Goal: Transaction & Acquisition: Purchase product/service

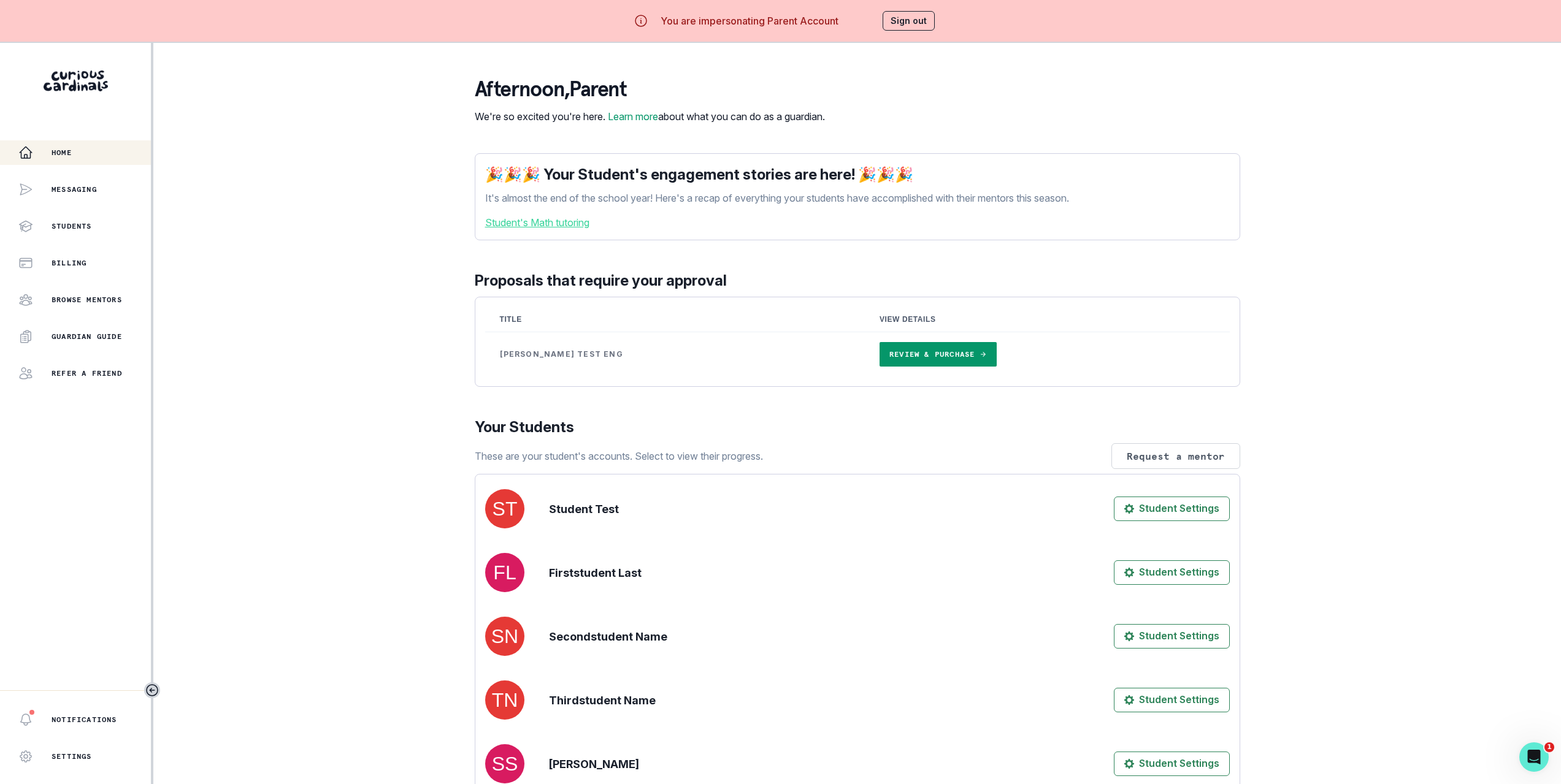
click at [153, 296] on div "Home Messaging Students Billing Browse Mentors Guardian Guide Refer a friend No…" at bounding box center [780, 435] width 1561 height 784
click at [879, 365] on link "Review & Purchase" at bounding box center [937, 354] width 117 height 24
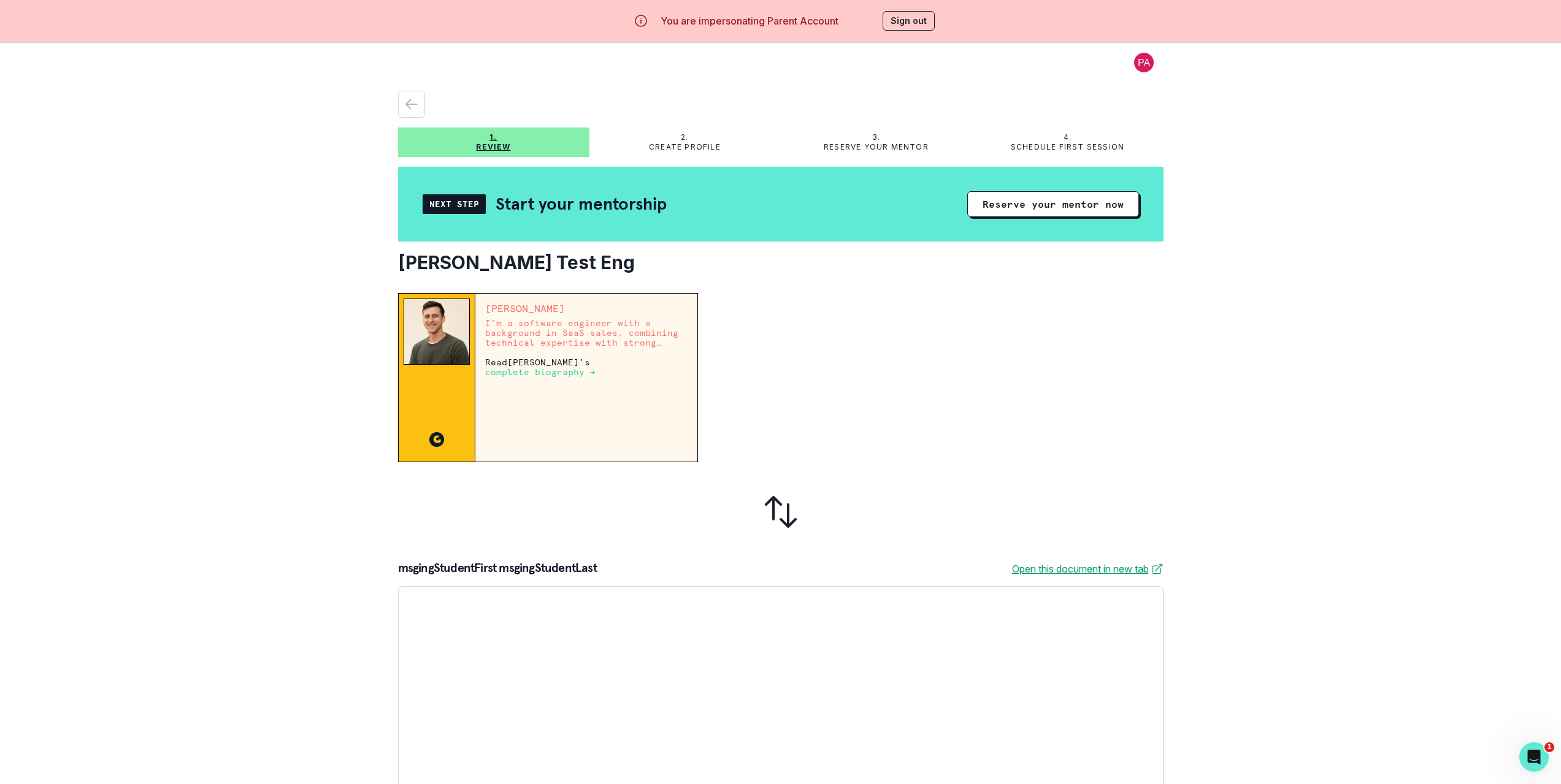
click at [419, 99] on icon "button" at bounding box center [411, 104] width 15 height 15
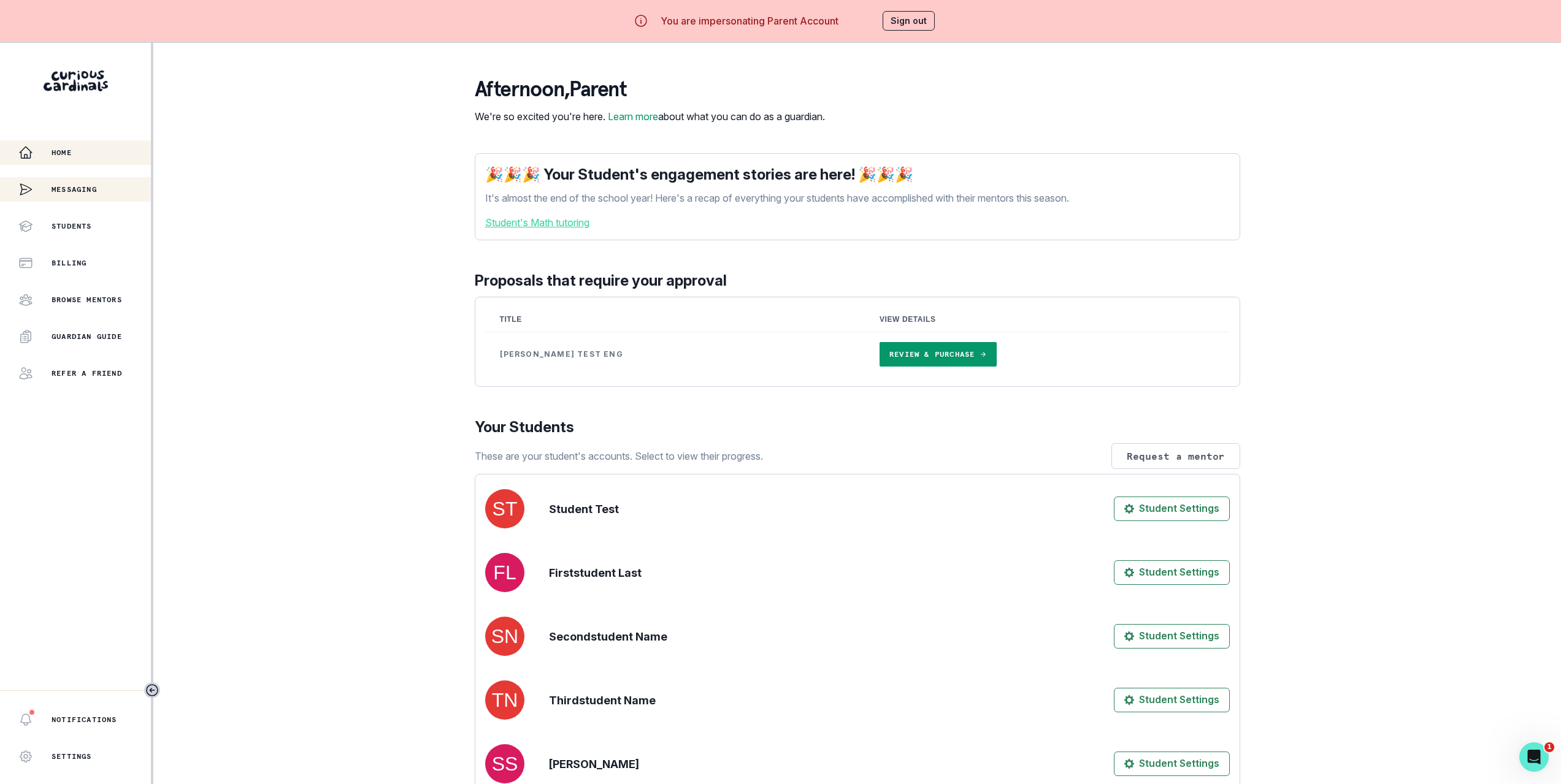
click at [84, 195] on div "Messaging" at bounding box center [57, 189] width 79 height 24
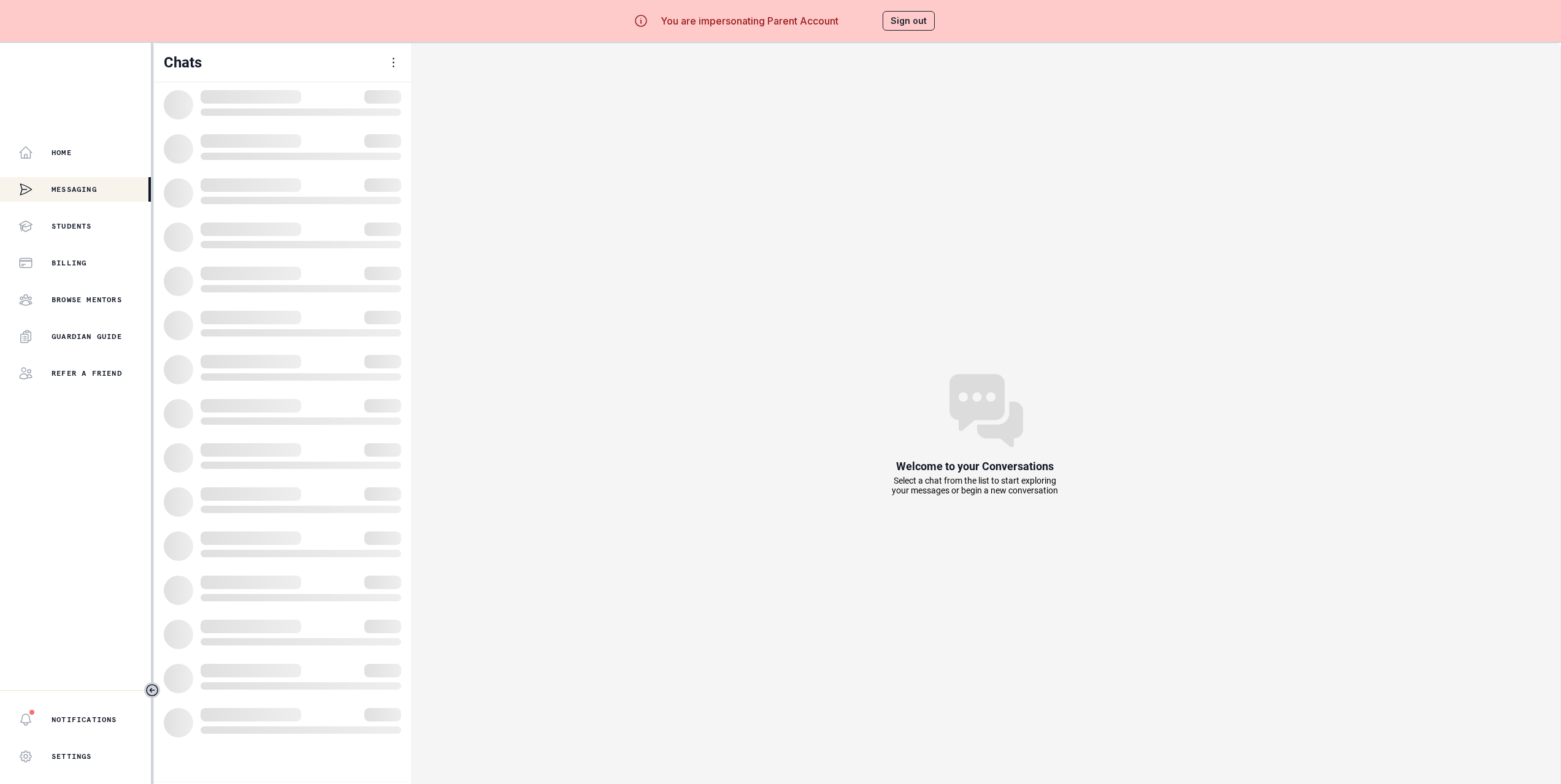
scroll to position [9, 0]
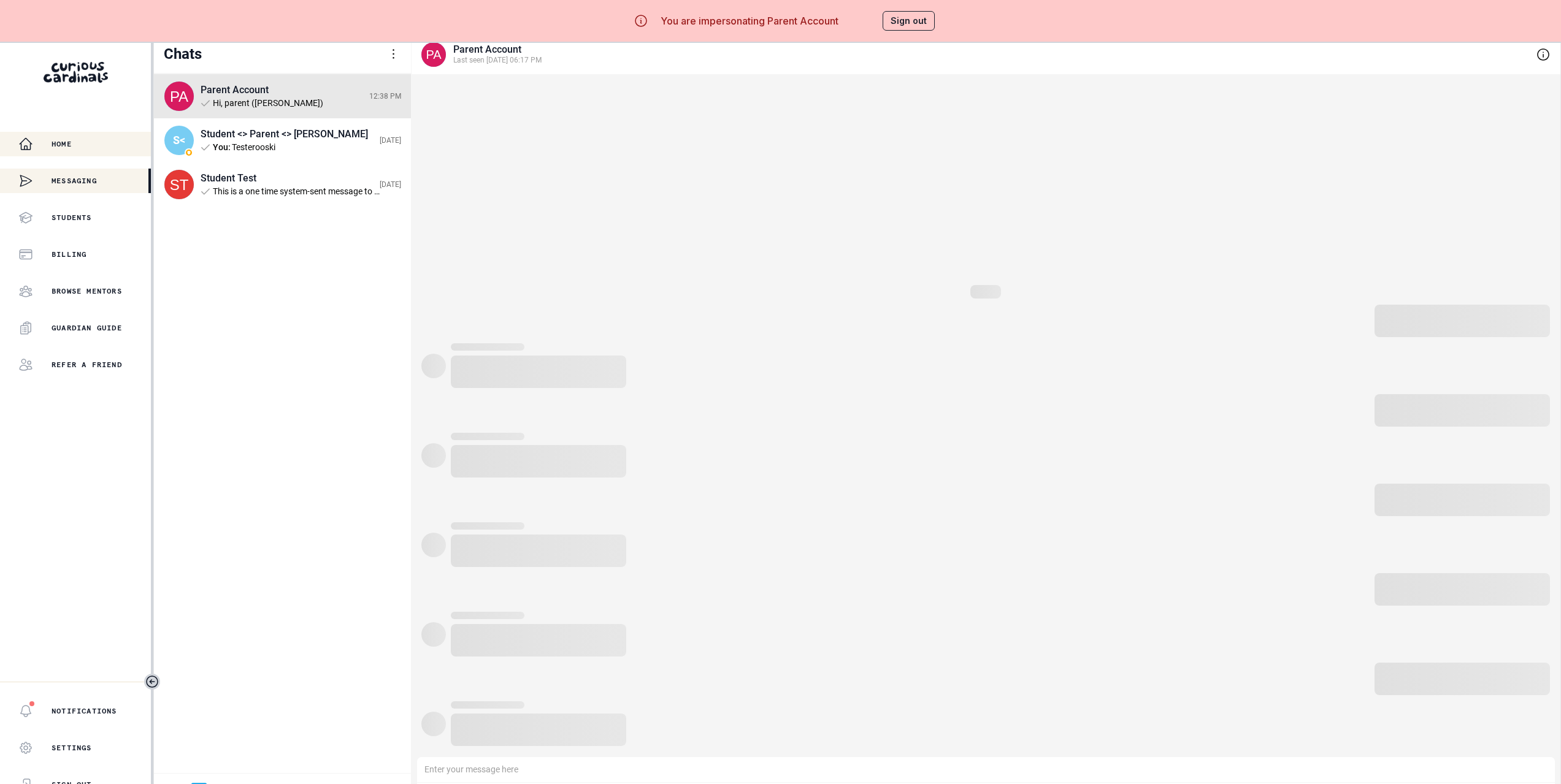
click at [91, 142] on div "Home" at bounding box center [85, 144] width 133 height 15
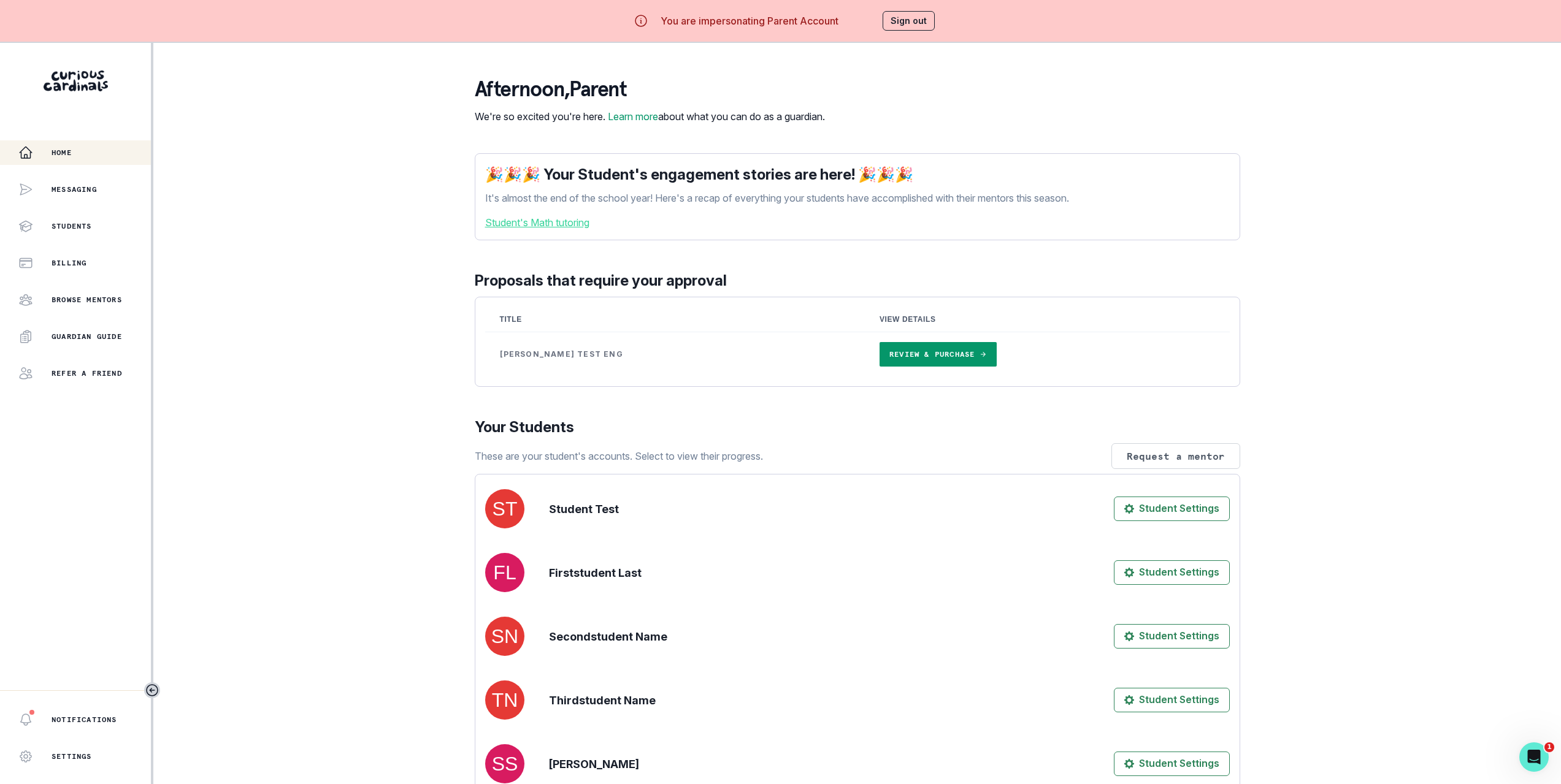
click at [890, 365] on link "Review & Purchase" at bounding box center [937, 354] width 117 height 24
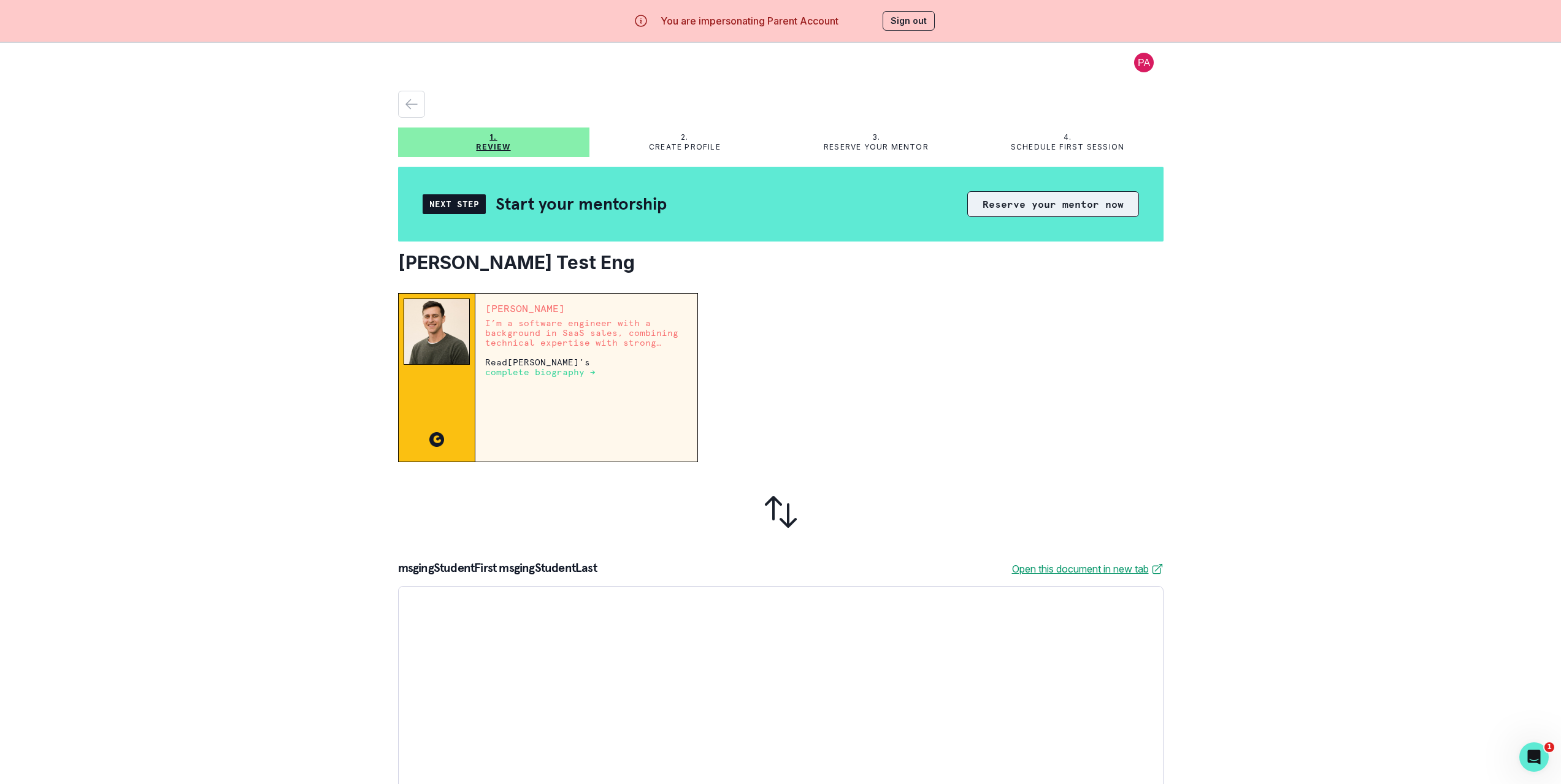
click at [1061, 200] on button "Reserve your mentor now" at bounding box center [1052, 204] width 172 height 26
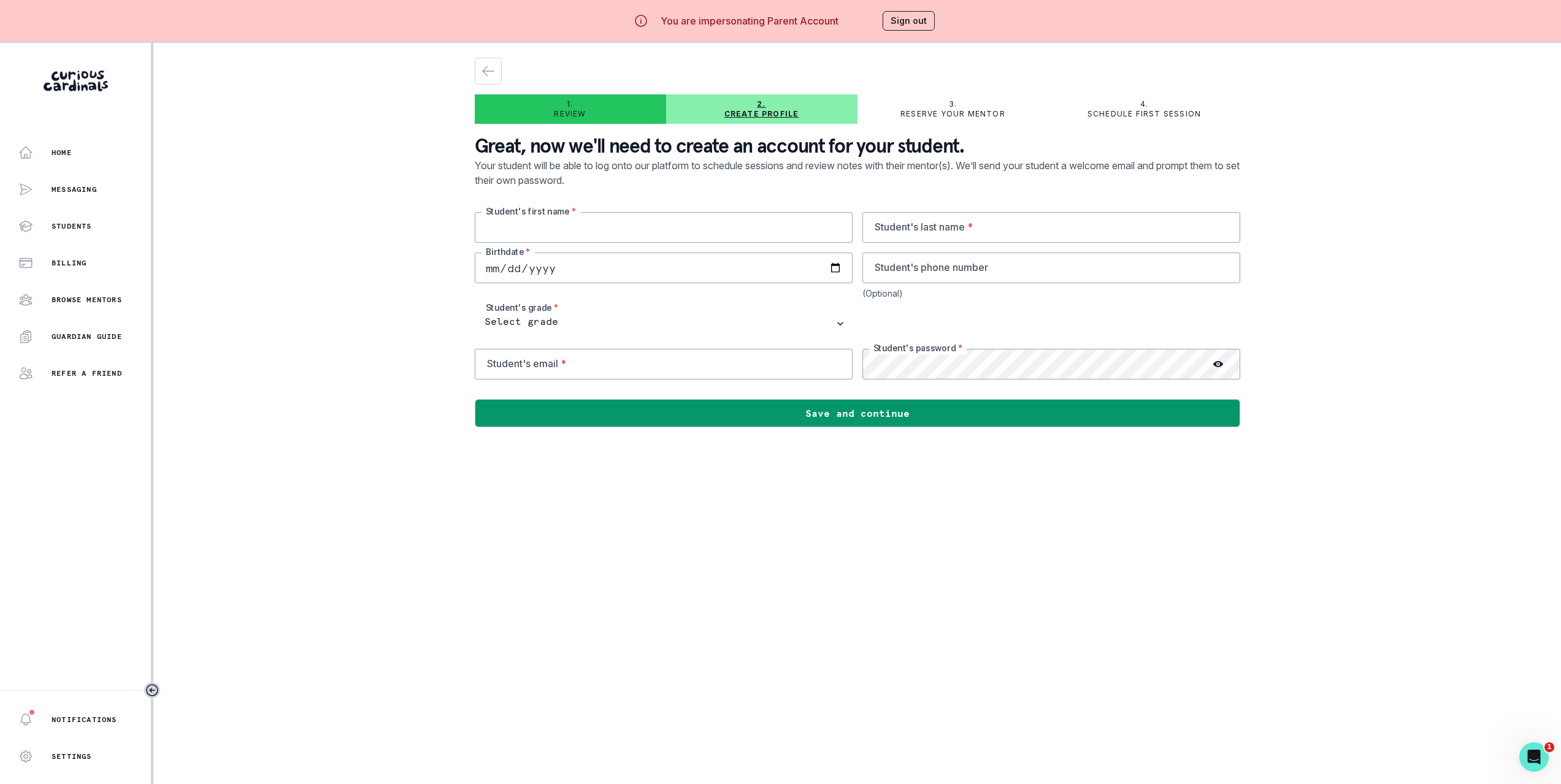
click at [664, 232] on input "text" at bounding box center [663, 228] width 378 height 31
type input "j"
type input "ji"
type input "jimmyStudentTest"
type input "messagingTestFirst_9.13"
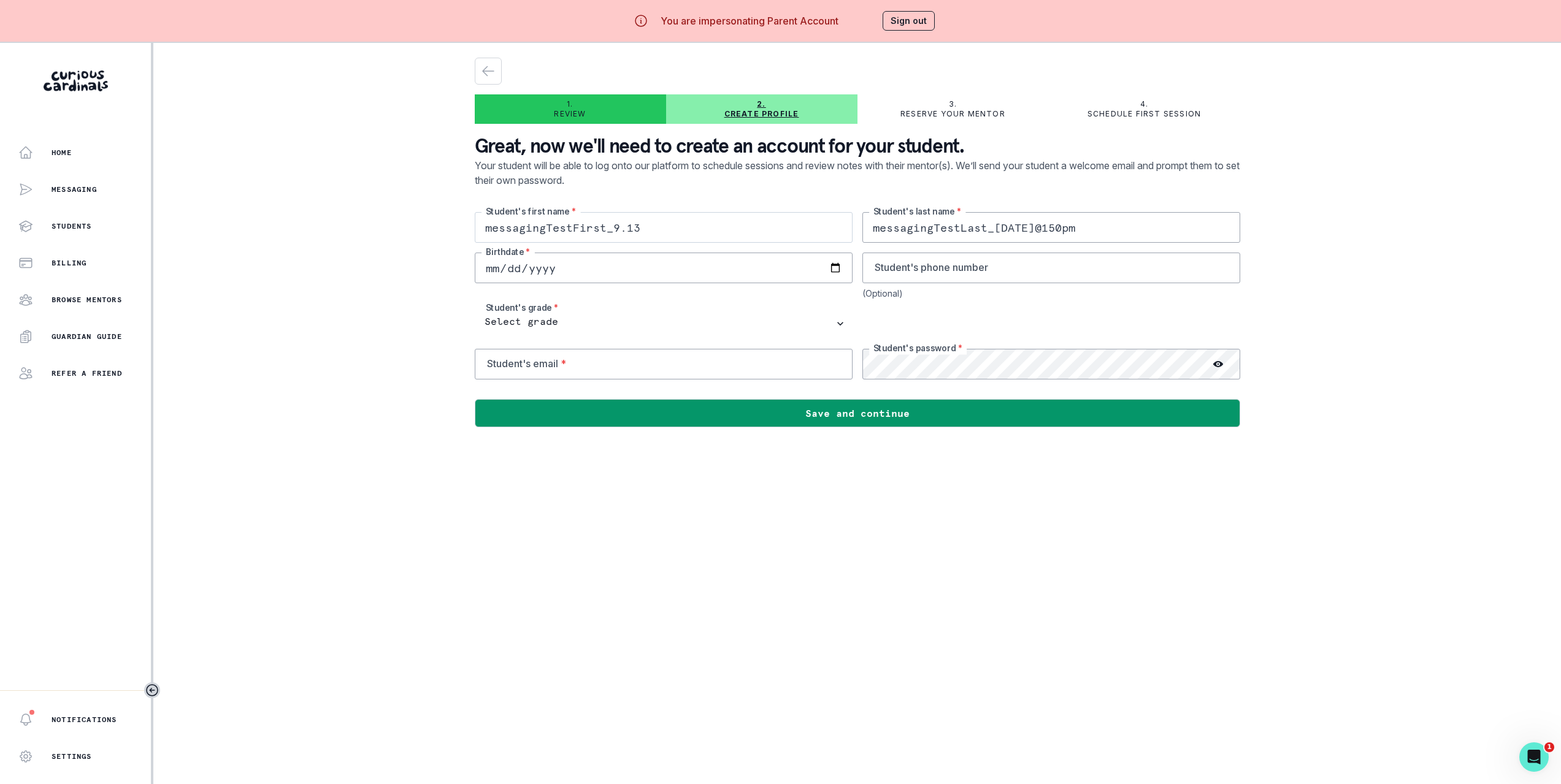
type input "messagingTestLast_[DATE]@150pm"
click at [643, 231] on input "messagingTestFirst_9.13" at bounding box center [663, 228] width 378 height 31
paste input "Last_[DATE]@150pm"
click at [577, 227] on input "messagingTestLast_[DATE]@150pm" at bounding box center [663, 228] width 378 height 31
type input "messagingTestFirst_[DATE]@150pm"
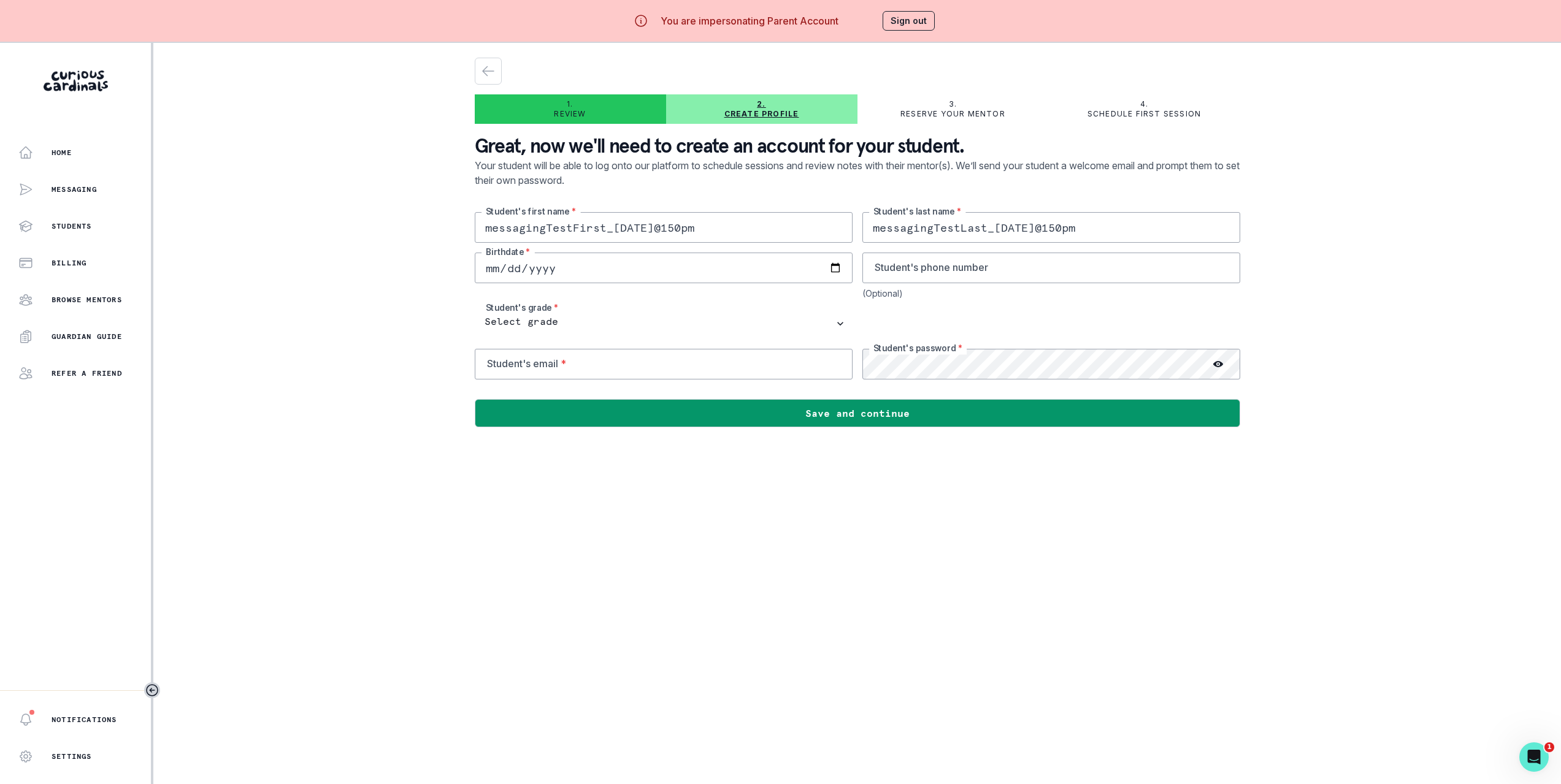
drag, startPoint x: 228, startPoint y: 334, endPoint x: 268, endPoint y: 335, distance: 40.0
click at [231, 335] on div "Home Messaging Students Billing Browse Mentors Guardian Guide Refer a friend No…" at bounding box center [780, 435] width 1561 height 784
type input "199020-12-20"
type input "[DATE]"
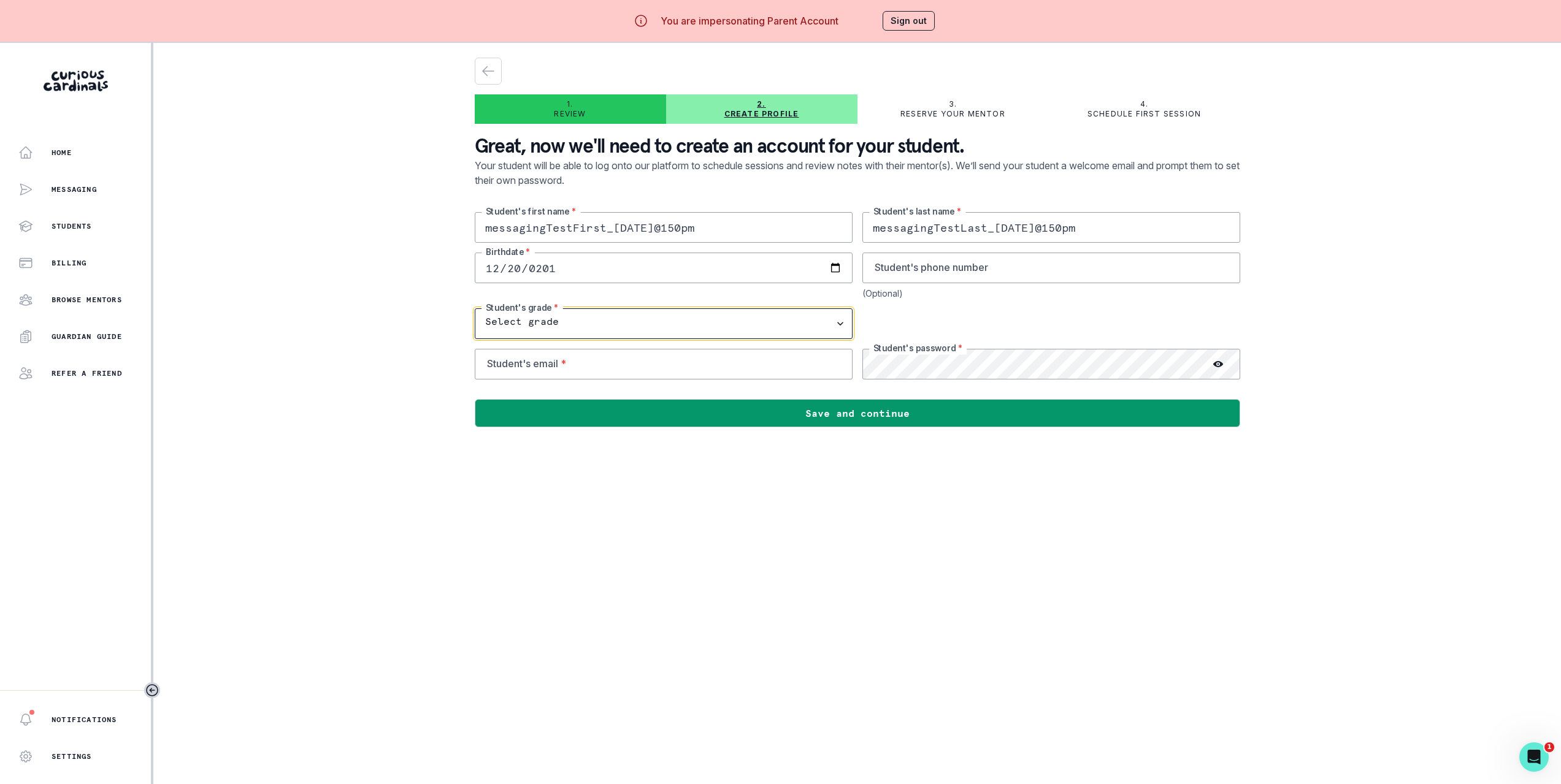
click at [563, 321] on select "Select grade 1st Grade 2nd Grade 3rd Grade 4th Grade 5th Grade 6th Grade 7th Gr…" at bounding box center [663, 324] width 378 height 31
select select "7th Grade"
click at [479, 309] on select "Select grade 1st Grade 2nd Grade 3rd Grade 4th Grade 5th Grade 6th Grade 7th Gr…" at bounding box center [663, 324] width 378 height 31
click at [567, 361] on input "email" at bounding box center [663, 364] width 378 height 31
click at [638, 234] on input "messagingTestFirst_[DATE]@150pm" at bounding box center [663, 228] width 378 height 31
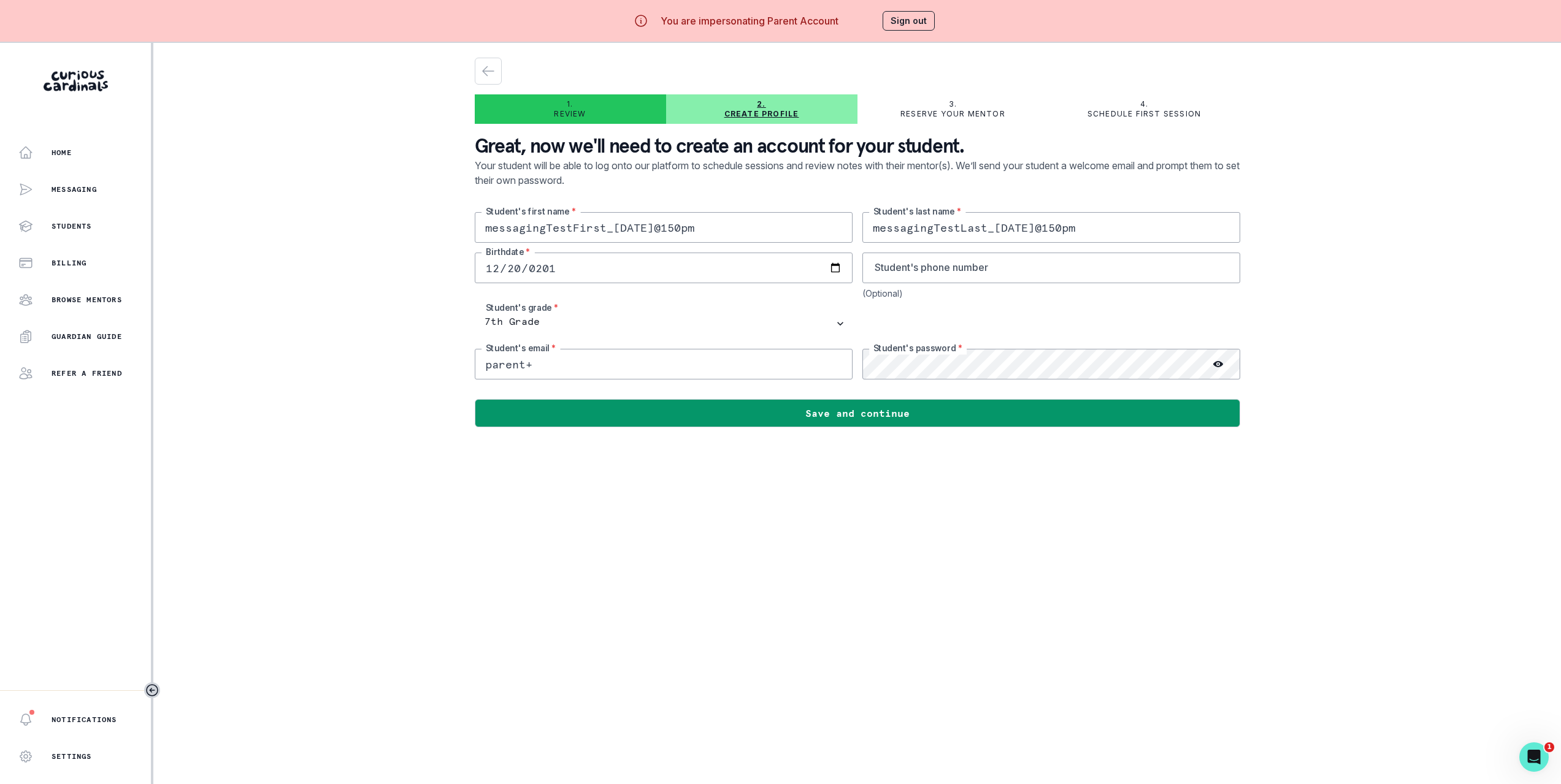
click at [638, 234] on input "messagingTestFirst_[DATE]@150pm" at bounding box center [663, 228] width 378 height 31
click at [711, 228] on input "messagingTestFirst_[DATE]@150pm" at bounding box center [663, 228] width 378 height 31
click at [589, 361] on input "parent+" at bounding box center [663, 364] width 378 height 31
paste input "messagingTestFirst_[DATE]@150pm"
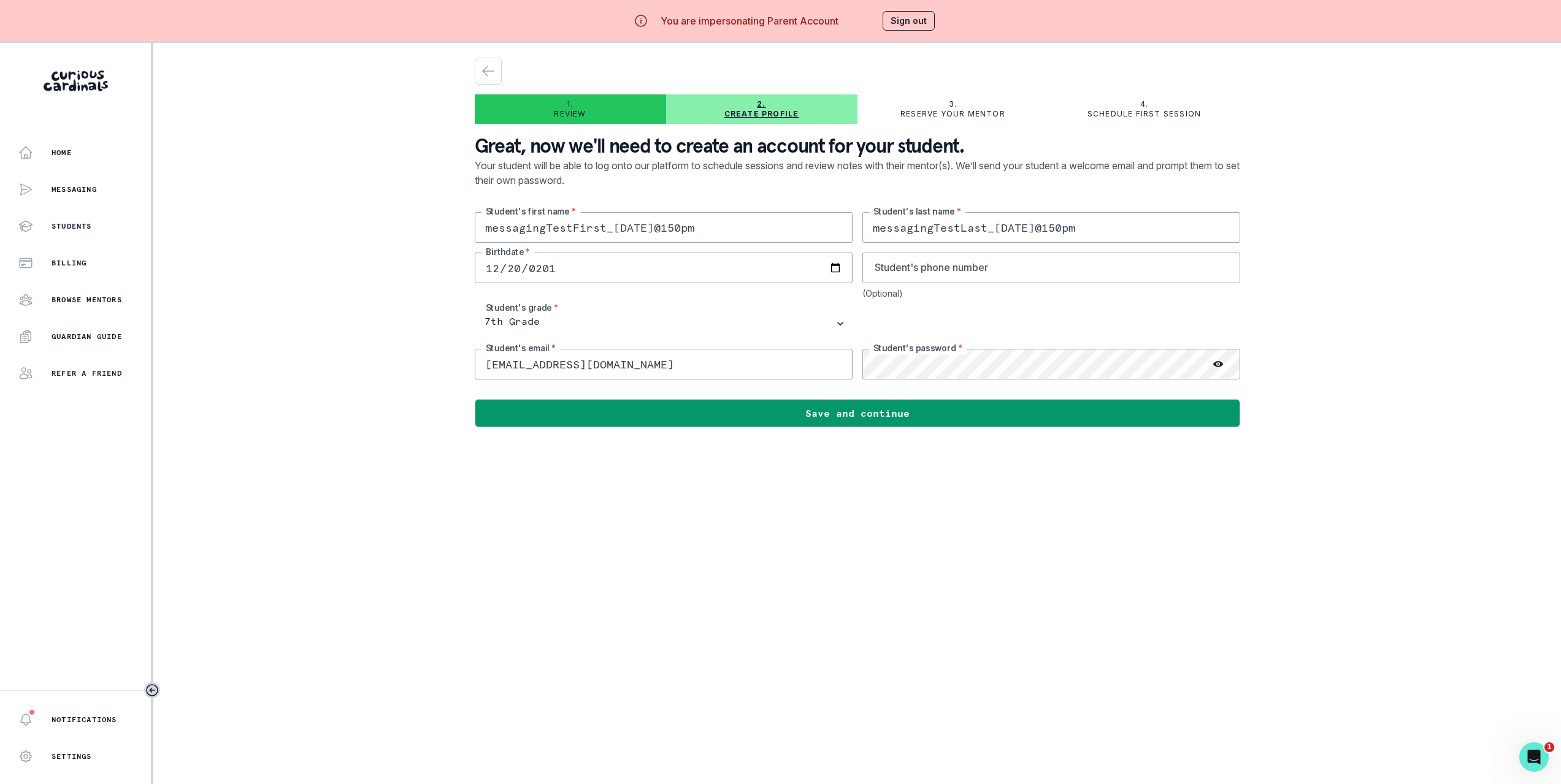
type input "[EMAIL_ADDRESS][DOMAIN_NAME]"
click at [1060, 511] on main "1. Review 2. Create profile 3. Reserve your mentor 4. Schedule first session Gr…" at bounding box center [857, 435] width 785 height 784
click at [660, 367] on input "[EMAIL_ADDRESS][DOMAIN_NAME]" at bounding box center [663, 364] width 378 height 31
click at [685, 228] on input "messagingTestFirst_[DATE]@150pm" at bounding box center [663, 228] width 378 height 31
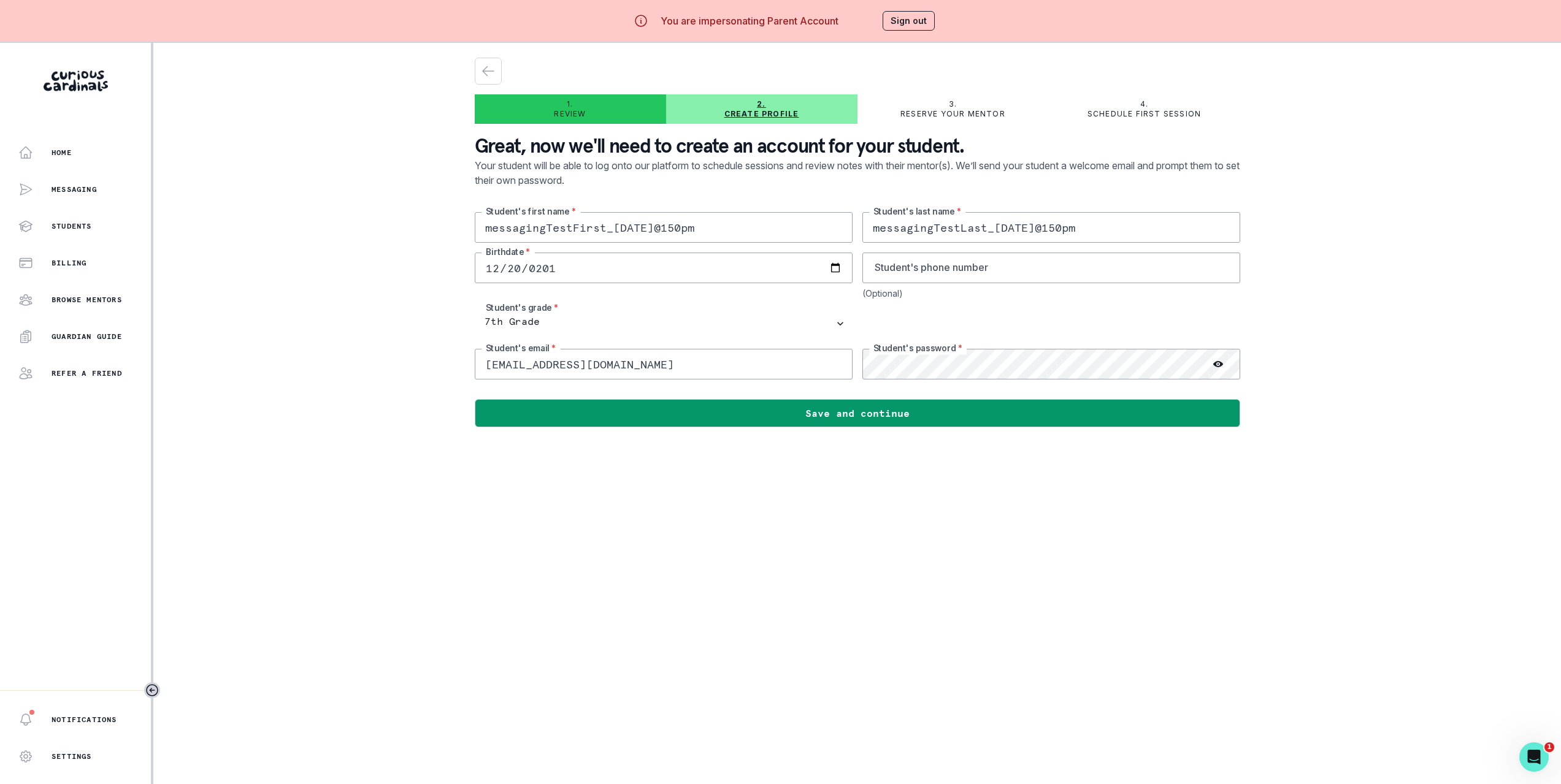
drag, startPoint x: 740, startPoint y: 229, endPoint x: 733, endPoint y: 232, distance: 7.6
click at [733, 232] on input "messagingTestFirst_[DATE]@150pm" at bounding box center [663, 228] width 378 height 31
type input "messagingTestFirst_9.13.25_150pm"
click at [1057, 231] on input "messagingTestLast_[DATE]@150pm" at bounding box center [1051, 228] width 378 height 31
type input "messagingTestLast_9.13.25_150pm"
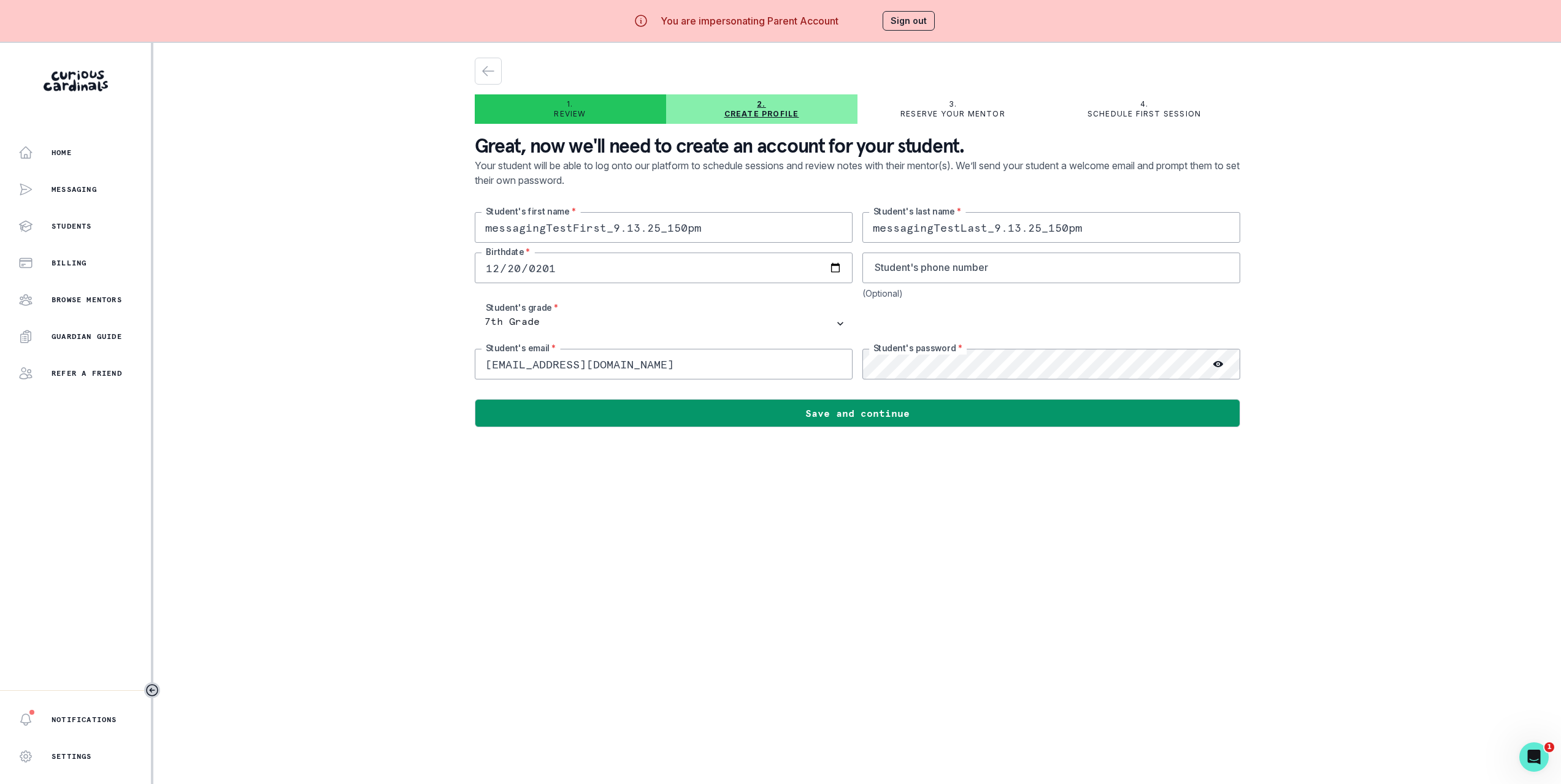
click at [1255, 516] on div "Home Messaging Students Billing Browse Mentors Guardian Guide Refer a friend No…" at bounding box center [780, 435] width 1561 height 784
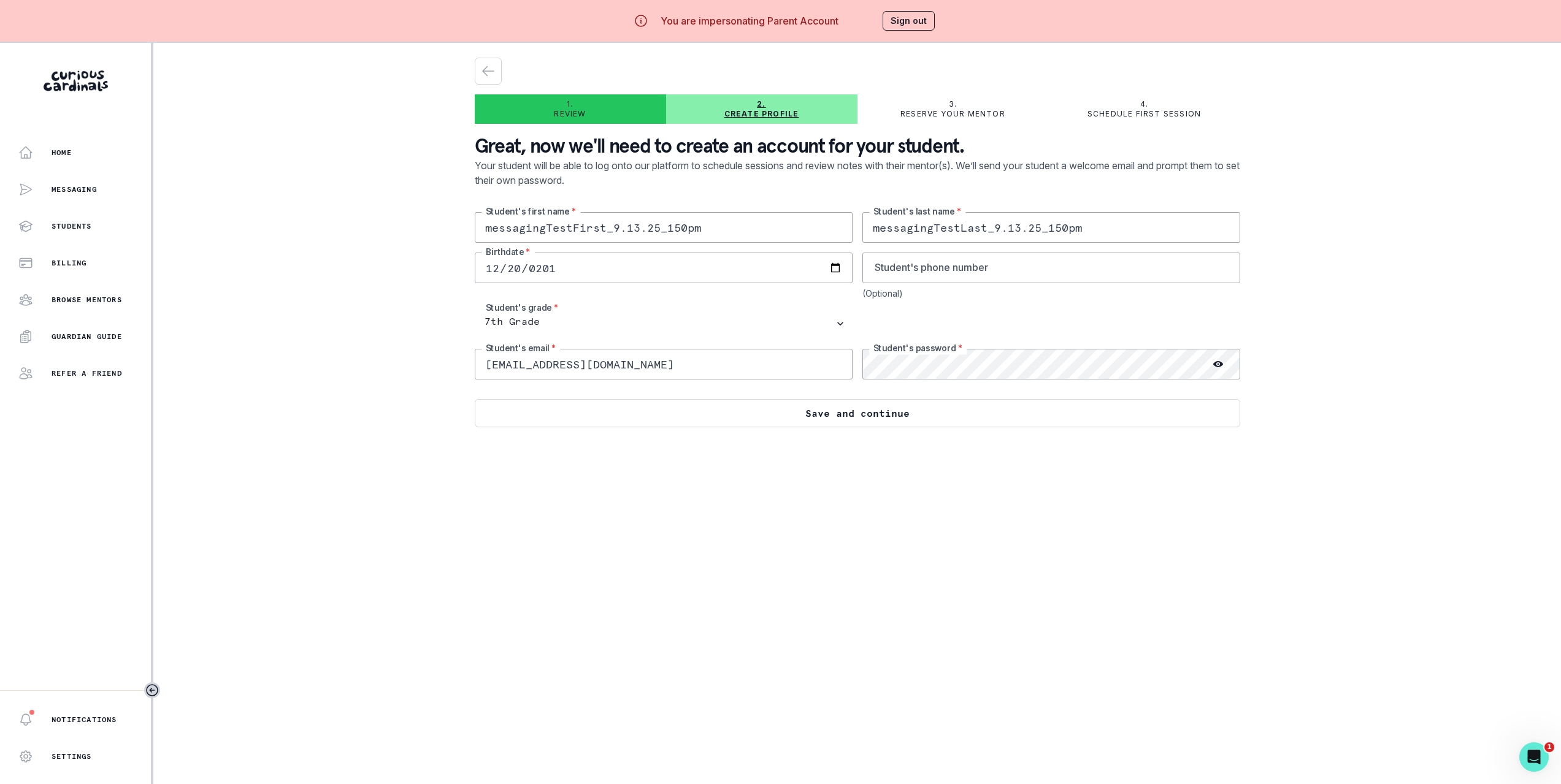
click at [1100, 421] on button "Save and continue" at bounding box center [857, 413] width 765 height 28
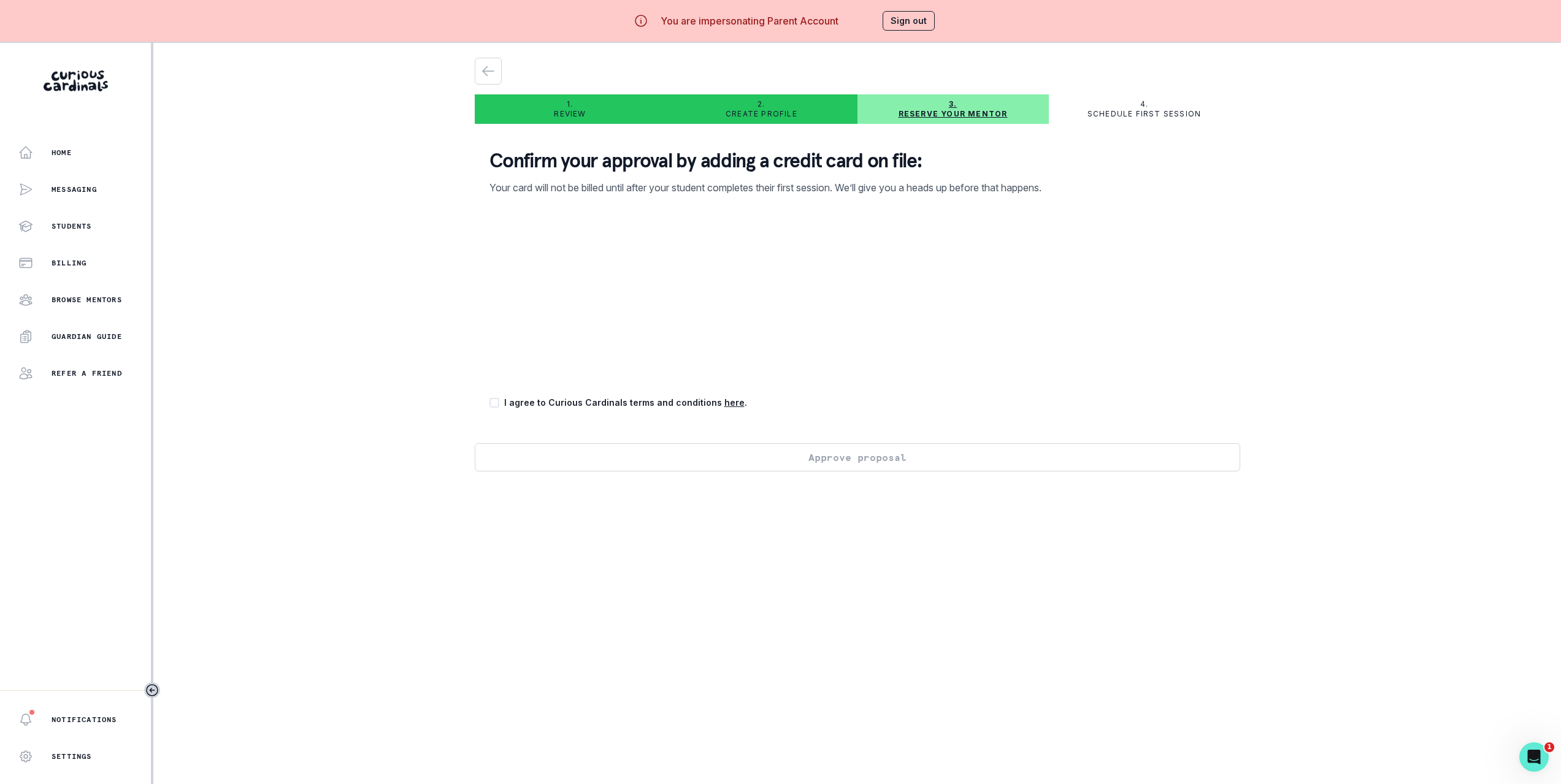
drag, startPoint x: 806, startPoint y: 547, endPoint x: 651, endPoint y: 466, distance: 174.9
click at [807, 546] on main "1. Review 2. Create profile 3. Reserve your mentor 4. Schedule first session Co…" at bounding box center [857, 435] width 785 height 784
click at [629, 413] on div "Confirm your approval by adding a credit card on file: Your card will not be bi…" at bounding box center [857, 288] width 765 height 309
click at [635, 402] on p "I agree to Curious Cardinals terms and conditions here ." at bounding box center [626, 402] width 243 height 13
click at [503, 400] on div "I agree to Curious Cardinals terms and conditions here ." at bounding box center [857, 402] width 736 height 13
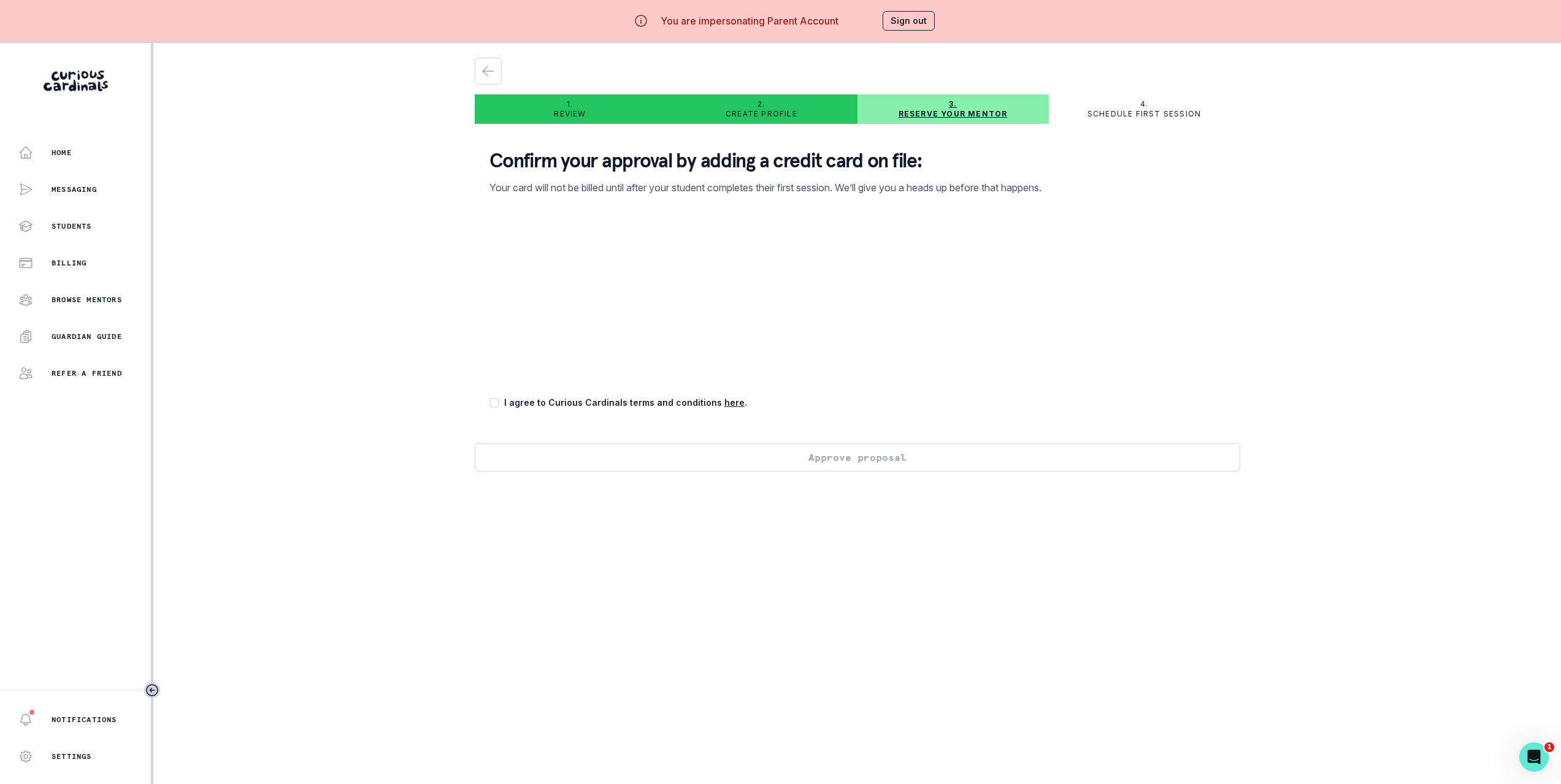
click at [505, 401] on div "I agree to Curious Cardinals terms and conditions here ." at bounding box center [857, 402] width 736 height 13
click at [504, 401] on div "I agree to Curious Cardinals terms and conditions here ." at bounding box center [857, 402] width 736 height 13
click at [499, 401] on span at bounding box center [494, 402] width 10 height 10
click at [489, 403] on input "checkbox" at bounding box center [489, 403] width 1 height 1
checkbox input "true"
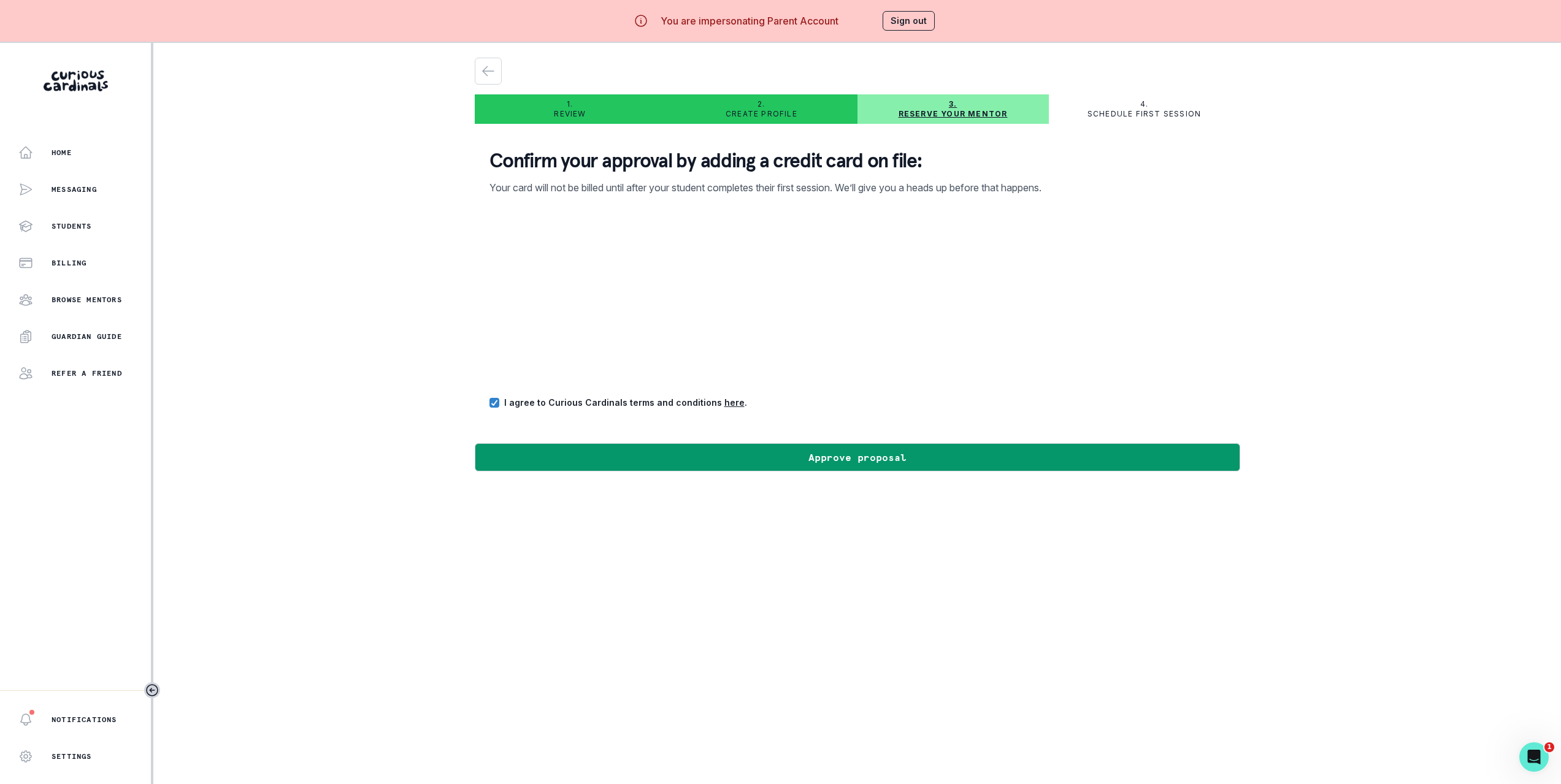
drag, startPoint x: 749, startPoint y: 623, endPoint x: 758, endPoint y: 597, distance: 27.5
click at [750, 620] on main "1. Review 2. Create profile 3. Reserve your mentor 4. Schedule first session Co…" at bounding box center [857, 435] width 785 height 784
click at [940, 620] on main "1. Review 2. Create profile 3. Reserve your mentor 4. Schedule first session Co…" at bounding box center [857, 435] width 785 height 784
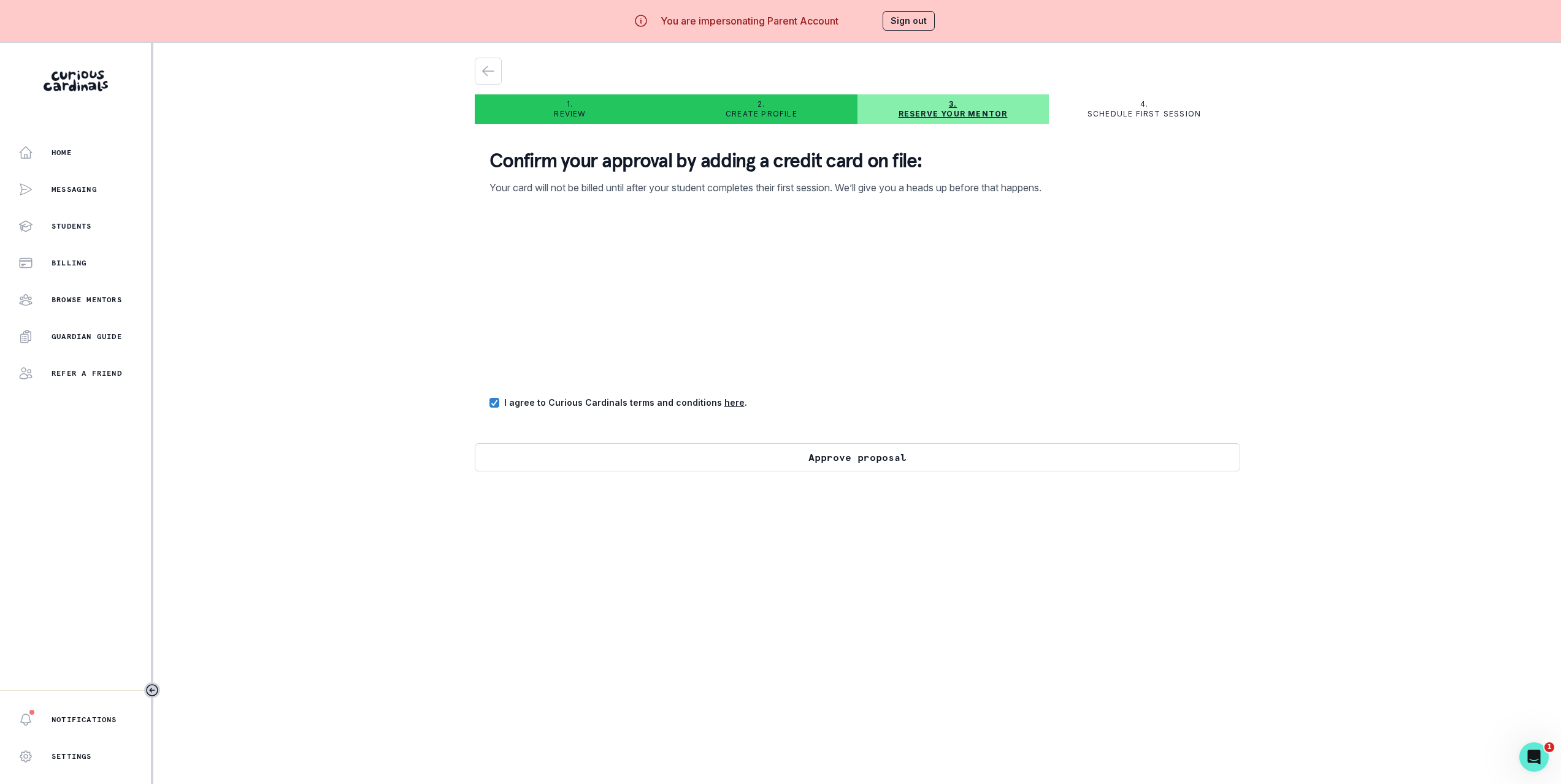
click at [899, 463] on button "Approve proposal" at bounding box center [857, 458] width 765 height 28
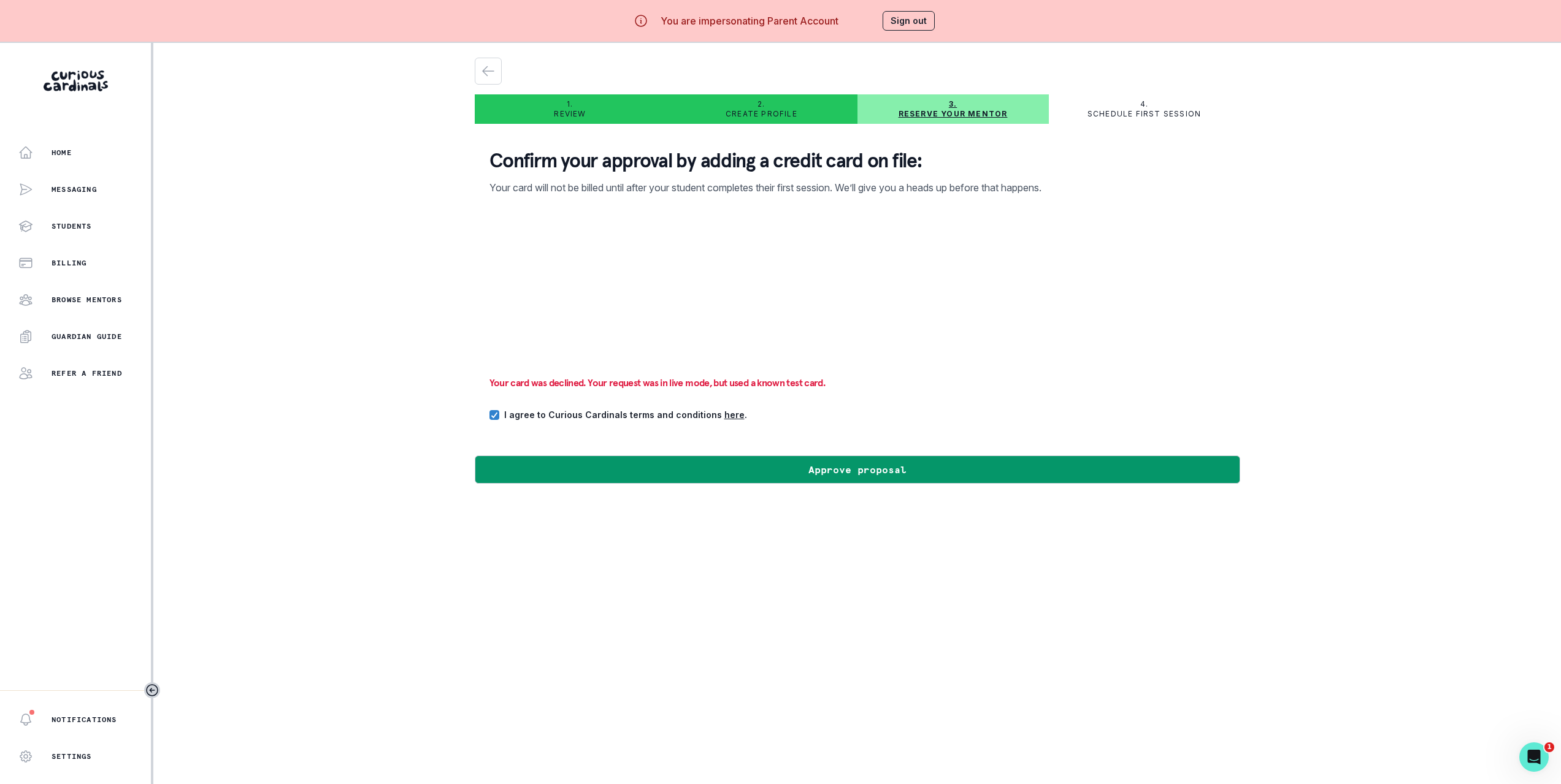
click at [912, 528] on main "1. Review 2. Create profile 3. Reserve your mentor 4. Schedule first session Co…" at bounding box center [857, 435] width 785 height 784
click at [1018, 589] on main "1. Review 2. Create profile 3. Reserve your mentor 4. Schedule first session Co…" at bounding box center [857, 435] width 785 height 784
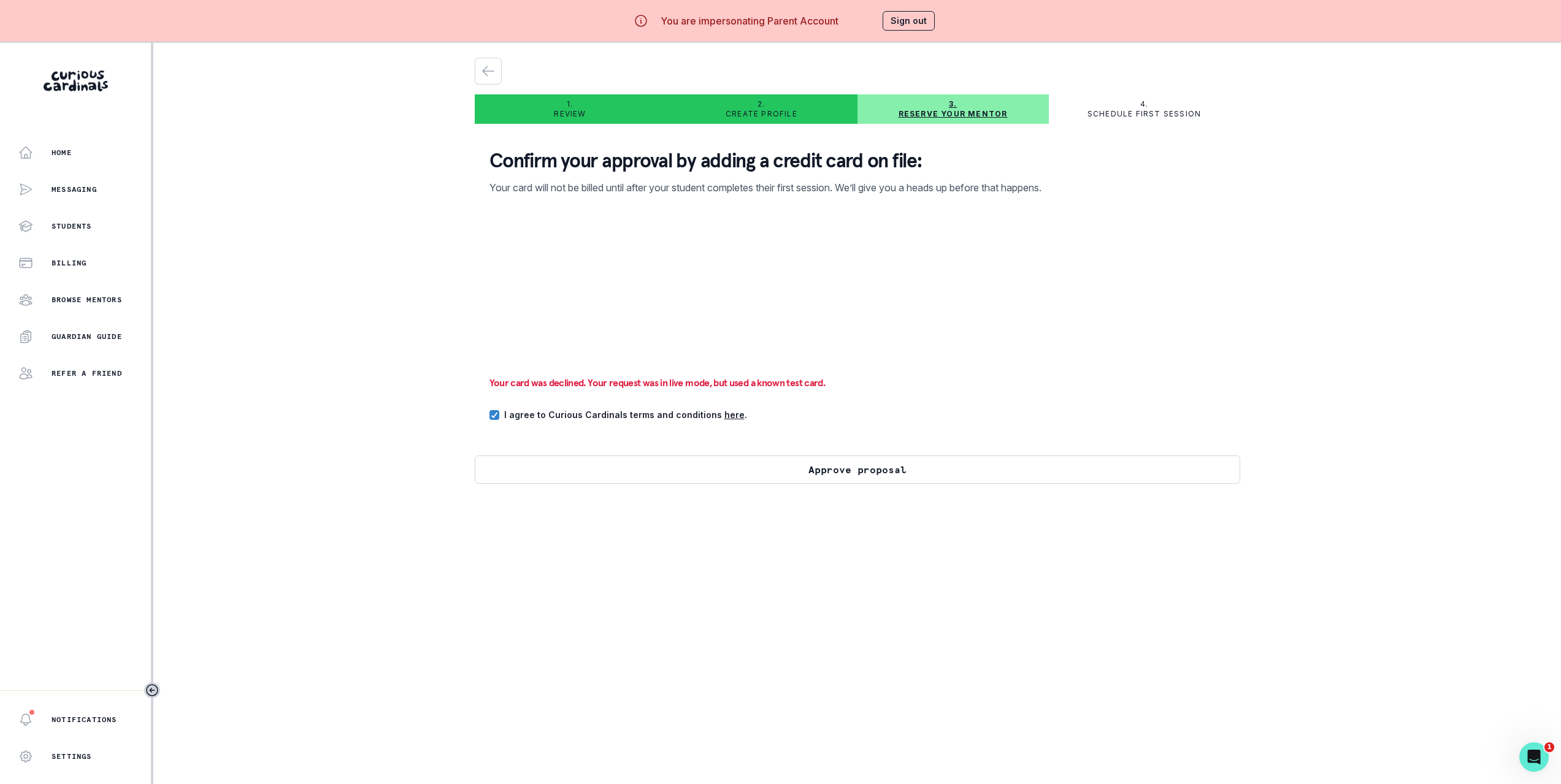
click at [592, 469] on button "Approve proposal" at bounding box center [857, 469] width 765 height 28
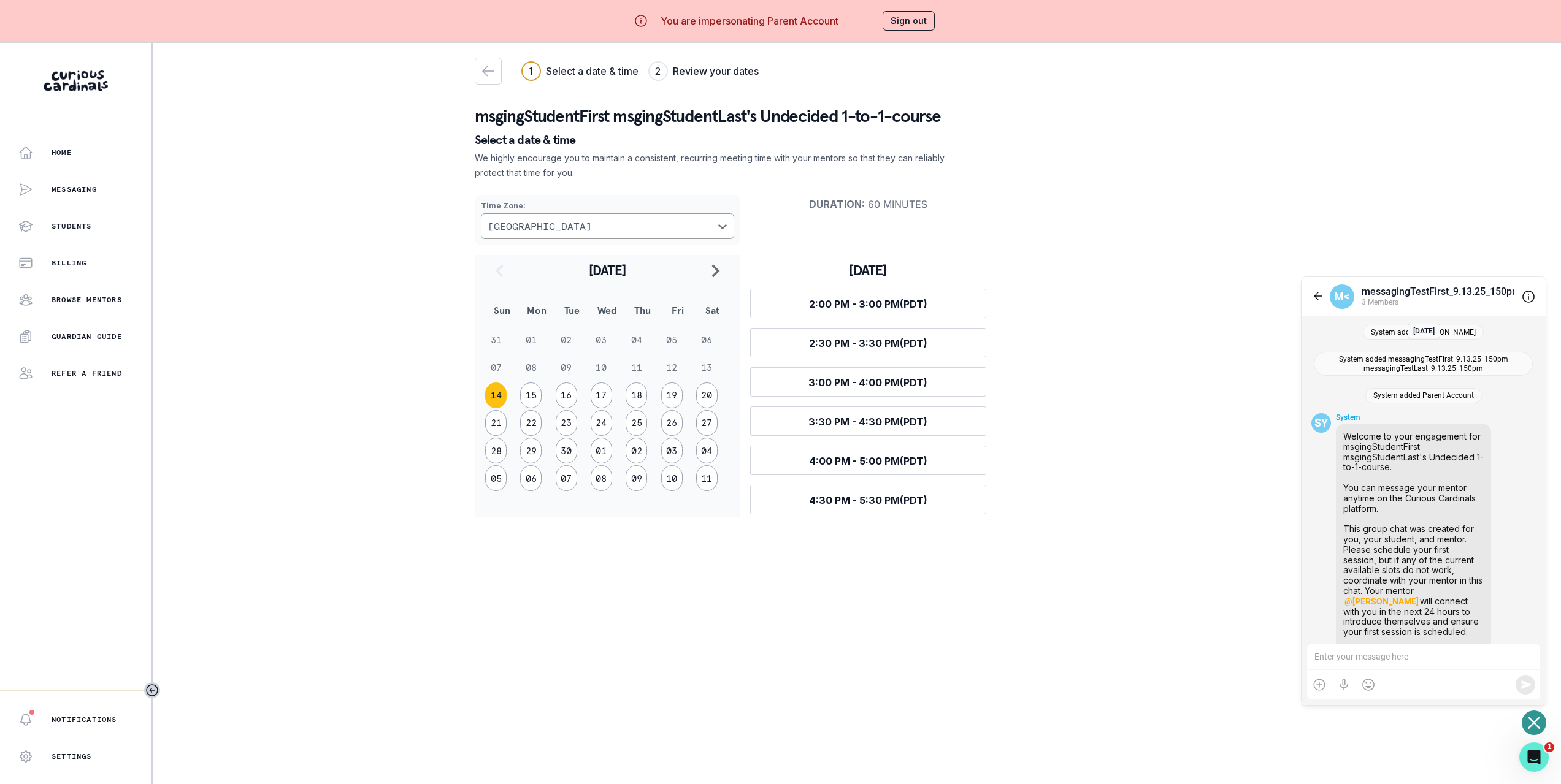
scroll to position [19, 0]
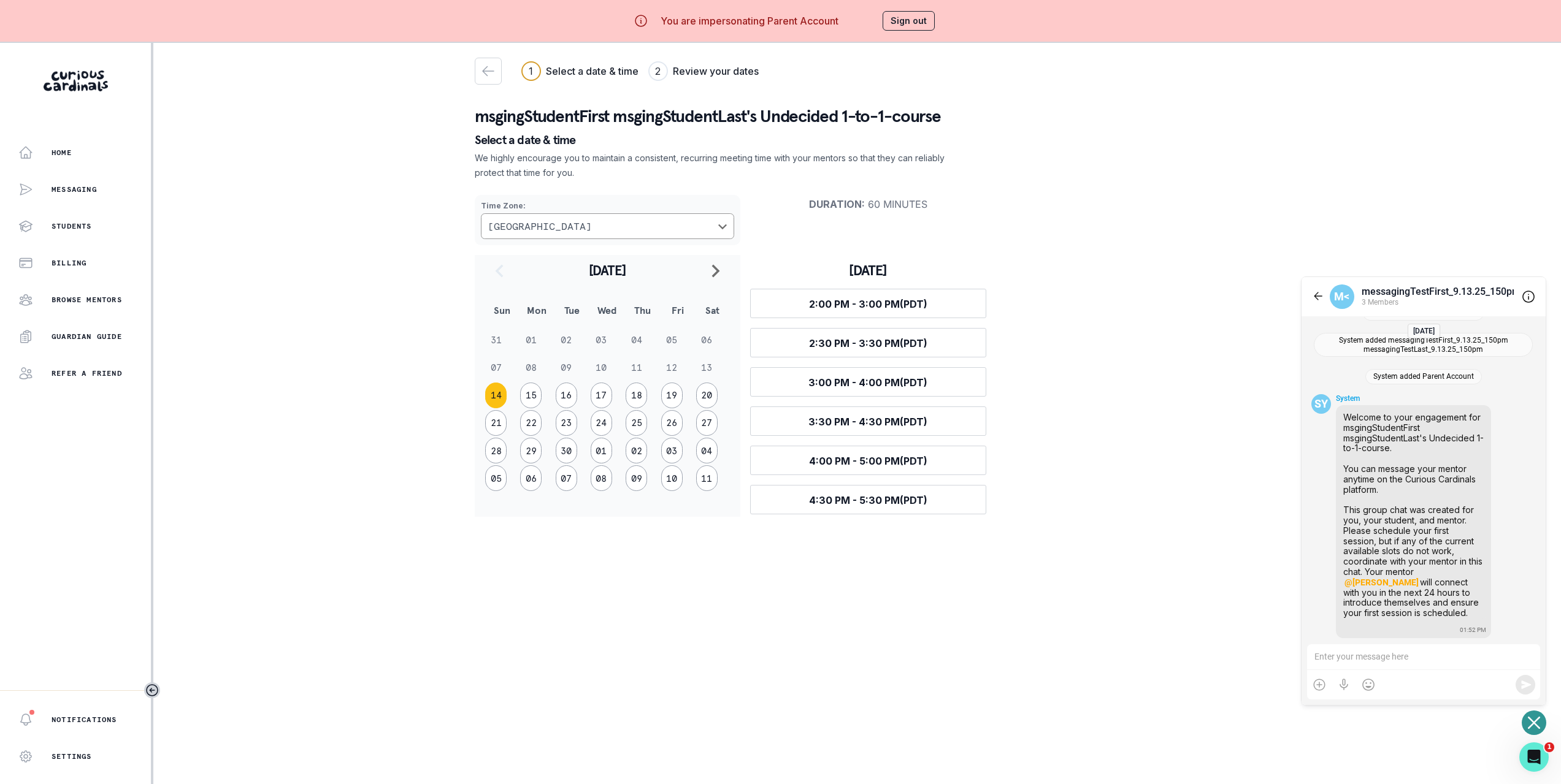
click at [1496, 288] on div "messagingTestFirst_9.13.25_150pm <> Parent <> [PERSON_NAME]" at bounding box center [1437, 292] width 152 height 12
click at [1496, 289] on div "messagingTestFirst_9.13.25_150pm <> Parent <> [PERSON_NAME]" at bounding box center [1437, 292] width 152 height 12
click at [1375, 220] on div "Home Messaging Students Billing Browse Mentors Guardian Guide Refer a friend No…" at bounding box center [780, 435] width 1561 height 784
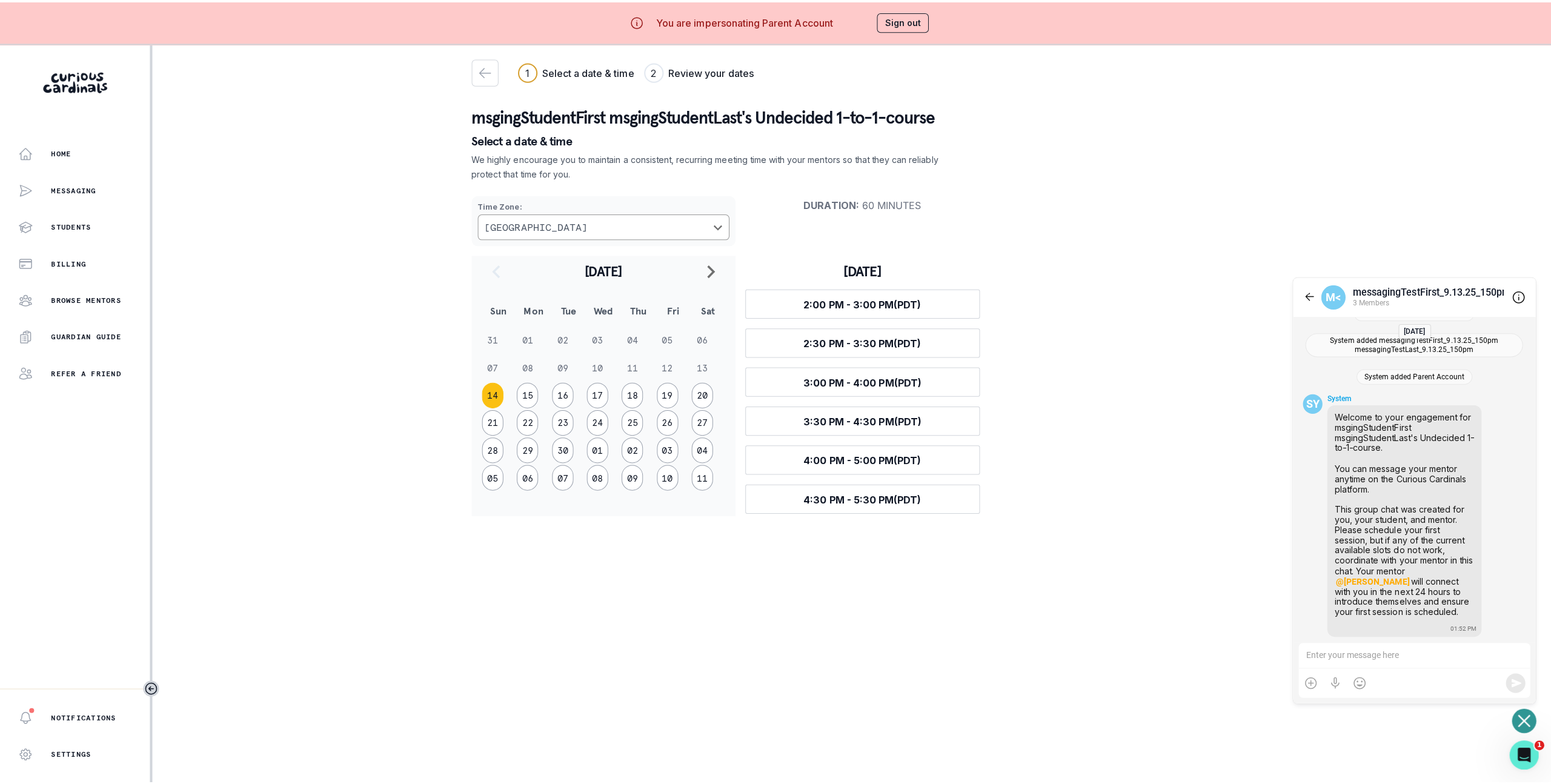
scroll to position [381, 0]
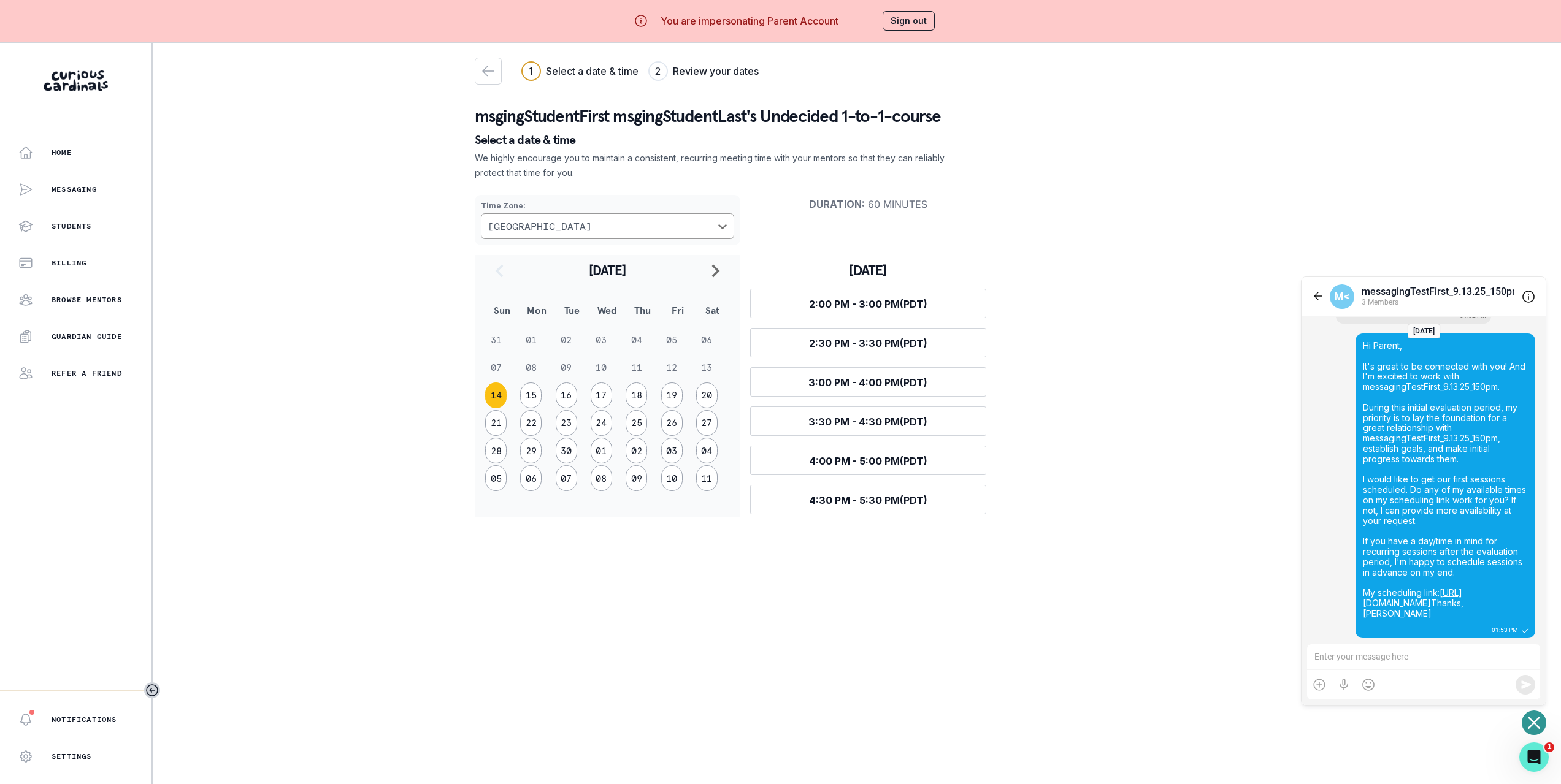
click at [352, 210] on div "Home Messaging Students Billing Browse Mentors Guardian Guide Refer a friend No…" at bounding box center [780, 435] width 1561 height 784
click at [1209, 144] on p "Select a date & time" at bounding box center [857, 139] width 765 height 13
click at [904, 17] on button "Sign out" at bounding box center [908, 21] width 52 height 20
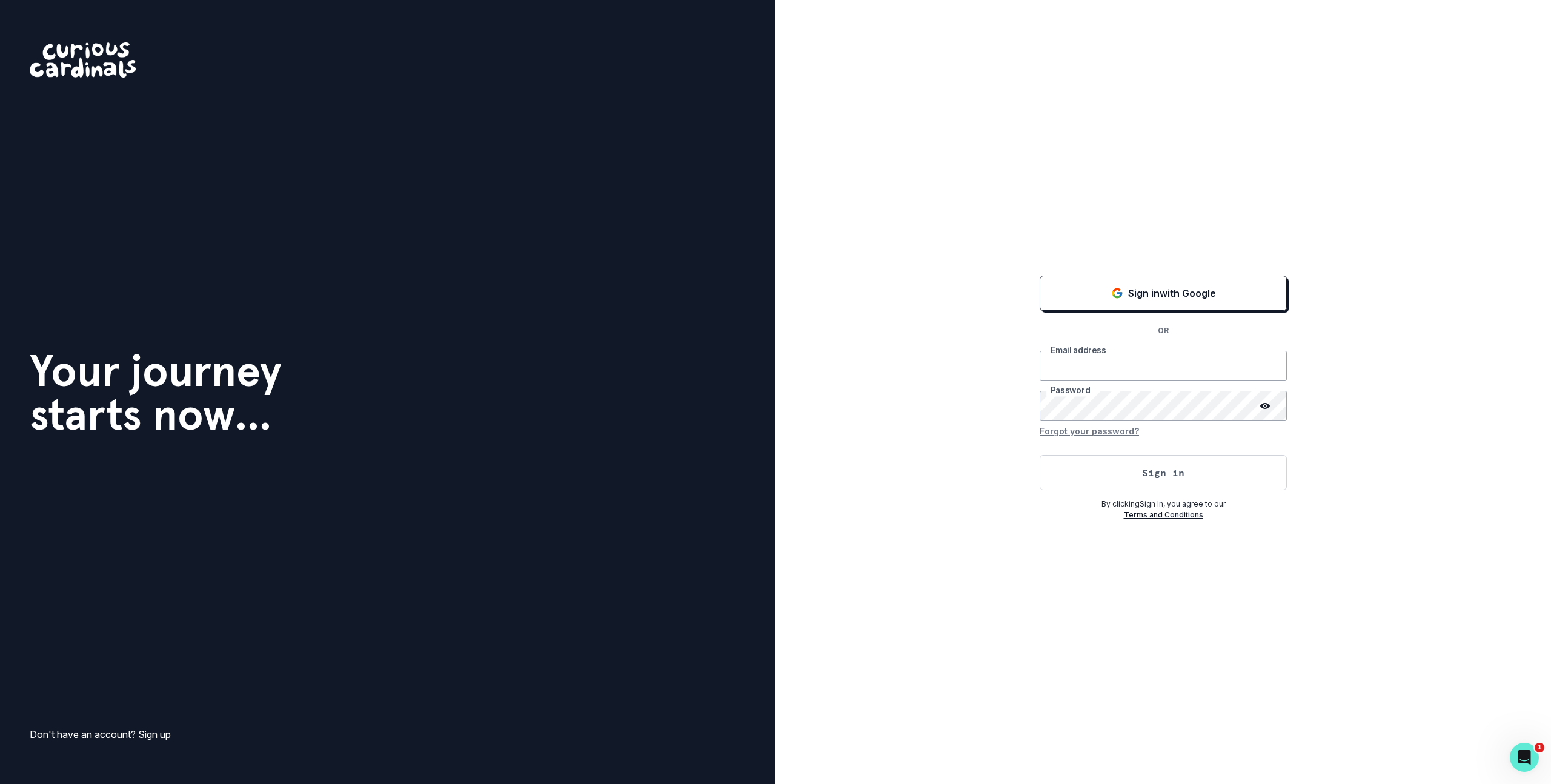
type input "[PERSON_NAME][EMAIL_ADDRESS][DOMAIN_NAME]"
click at [1159, 365] on input "[PERSON_NAME][EMAIL_ADDRESS][DOMAIN_NAME]" at bounding box center [1164, 366] width 248 height 31
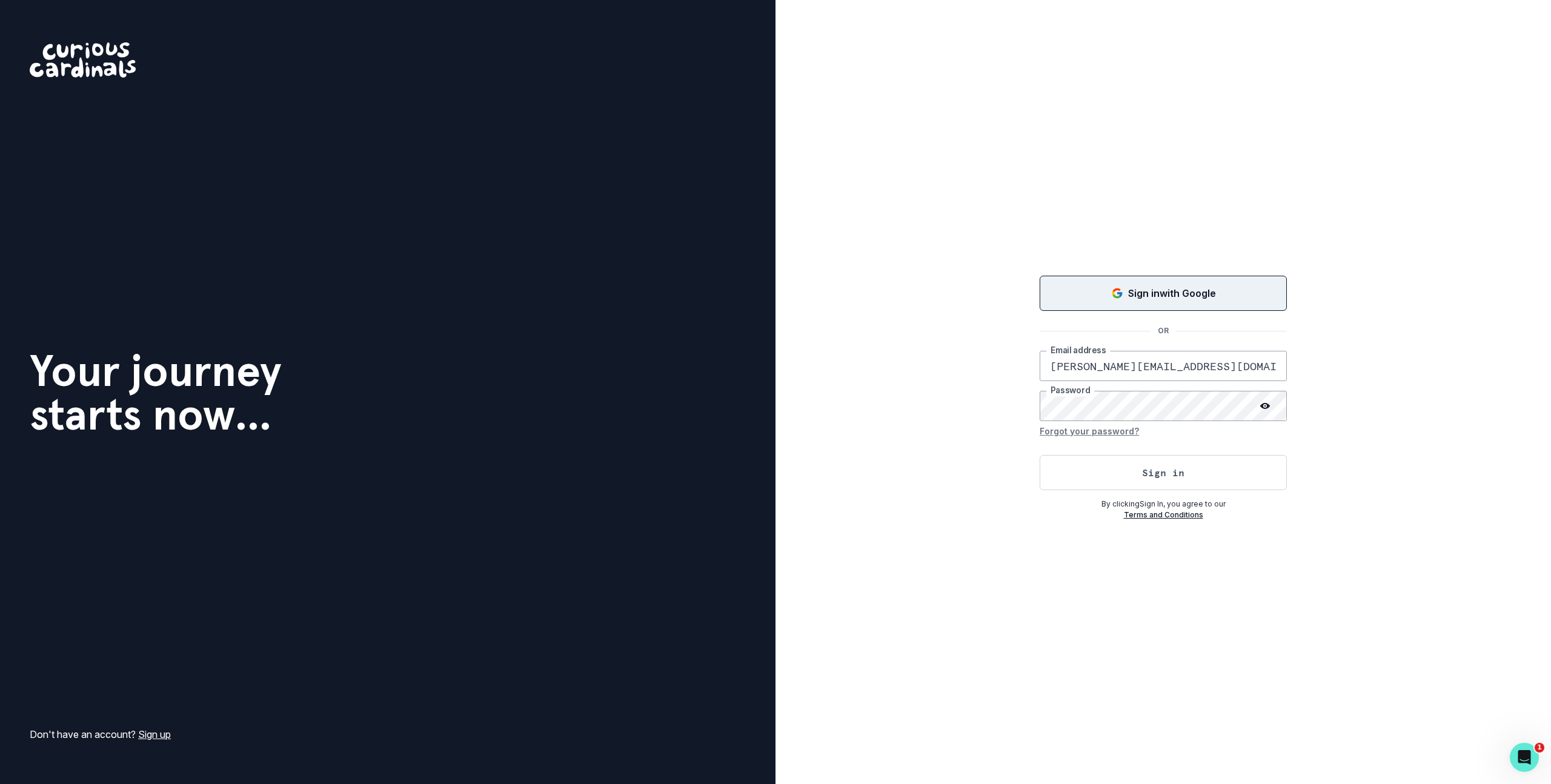
click at [1150, 286] on p "Sign in with Google" at bounding box center [1172, 293] width 88 height 15
